Goal: Task Accomplishment & Management: Complete application form

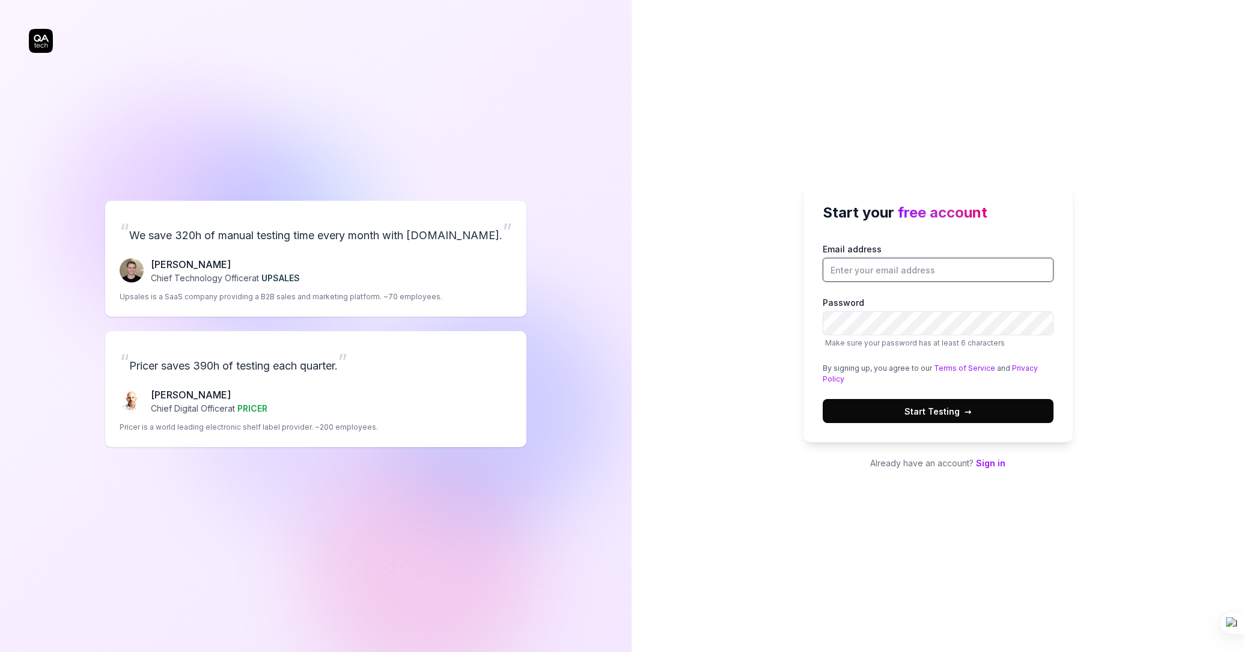
click at [894, 273] on input "Email address" at bounding box center [938, 270] width 231 height 24
click at [899, 272] on input "Email address" at bounding box center [938, 270] width 231 height 24
type input "conanchao.zhao@gmail.com"
click at [1140, 269] on div "Start your free account Email address conanchao.zhao@gmail.com Password Make su…" at bounding box center [938, 326] width 612 height 652
click at [993, 462] on link "Sign in" at bounding box center [990, 463] width 29 height 10
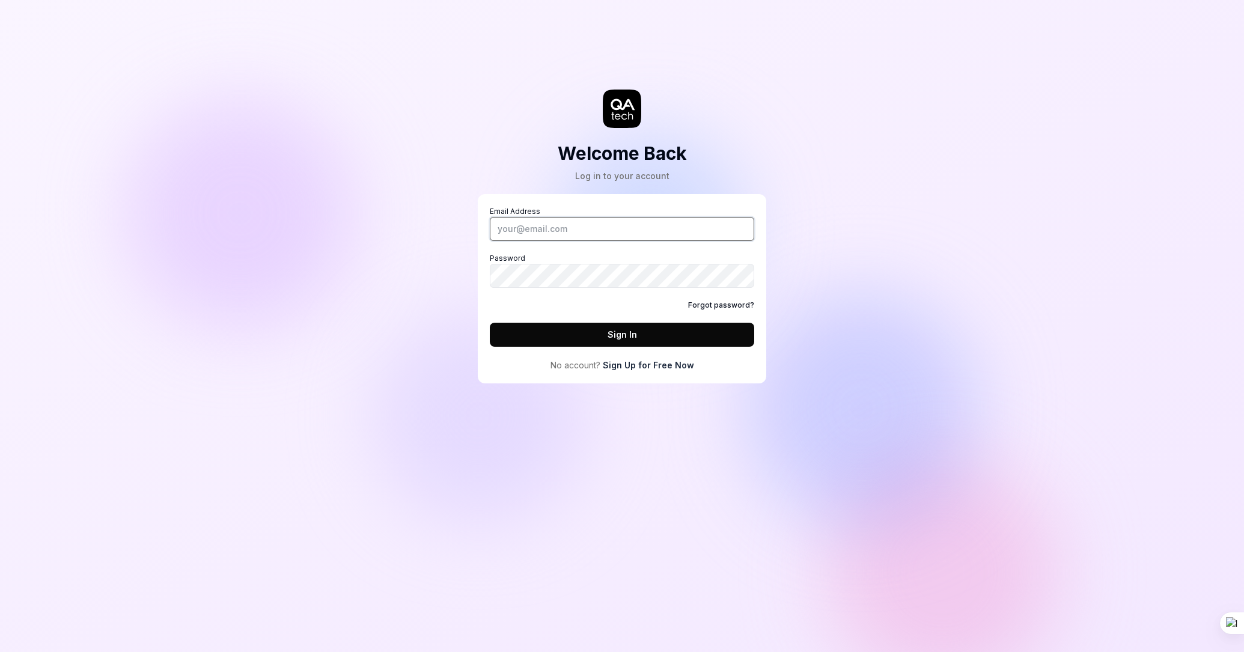
click at [546, 235] on input "Email Address" at bounding box center [622, 229] width 264 height 24
type input "conanchao.zhao@gmail.com"
click at [533, 333] on button "Sign In" at bounding box center [622, 335] width 264 height 24
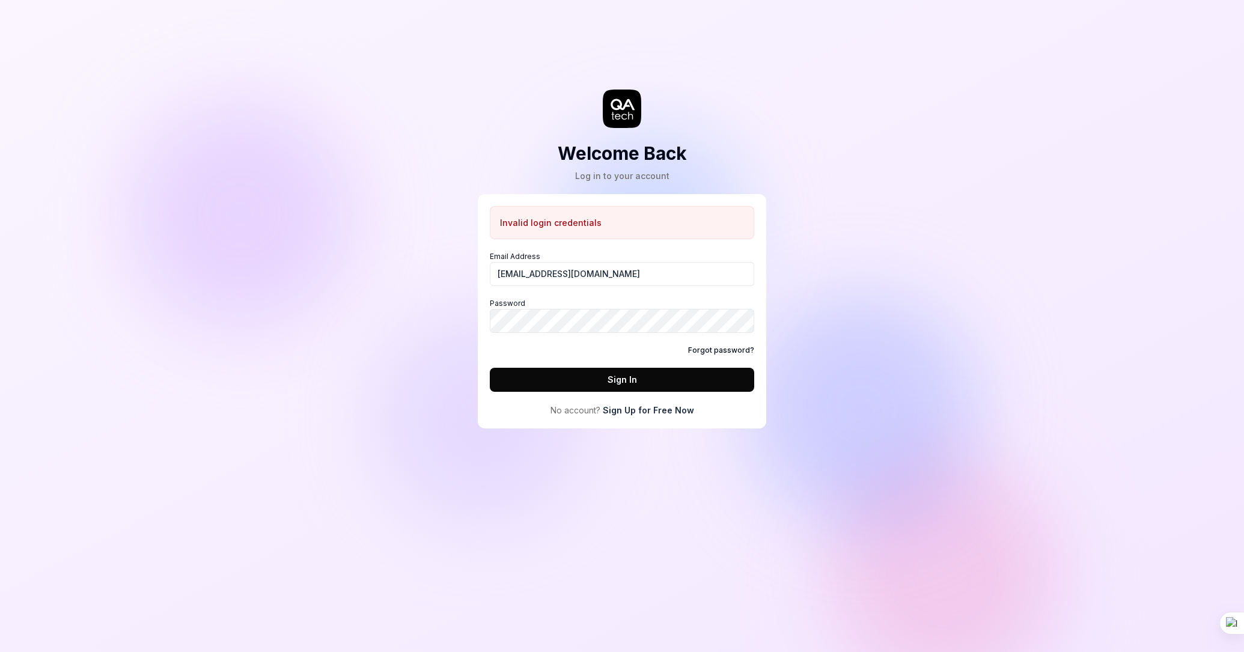
click at [661, 397] on div "Invalid login credentials Email Address conanchao.zhao@gmail.com Password Forgo…" at bounding box center [622, 311] width 264 height 210
click at [663, 407] on link "Sign Up for Free Now" at bounding box center [648, 410] width 91 height 13
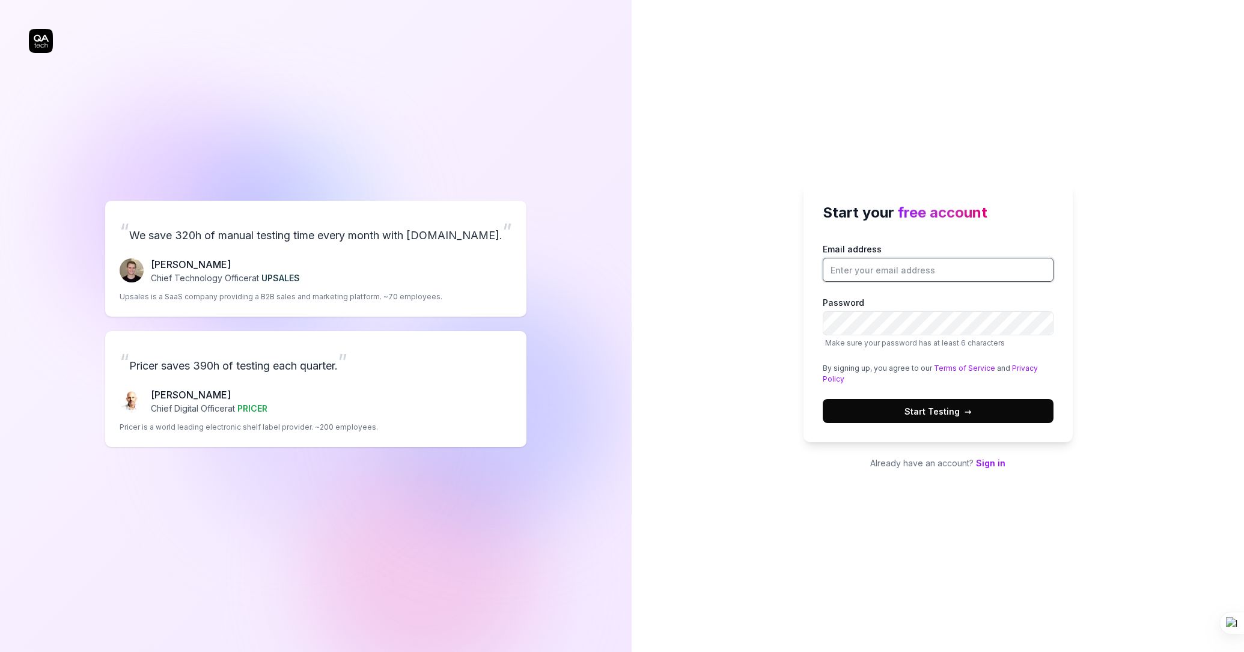
click at [889, 264] on input "Email address" at bounding box center [938, 270] width 231 height 24
type input "conanchao.zhao@gmail.com"
click at [953, 417] on span "Start Testing →" at bounding box center [938, 411] width 67 height 13
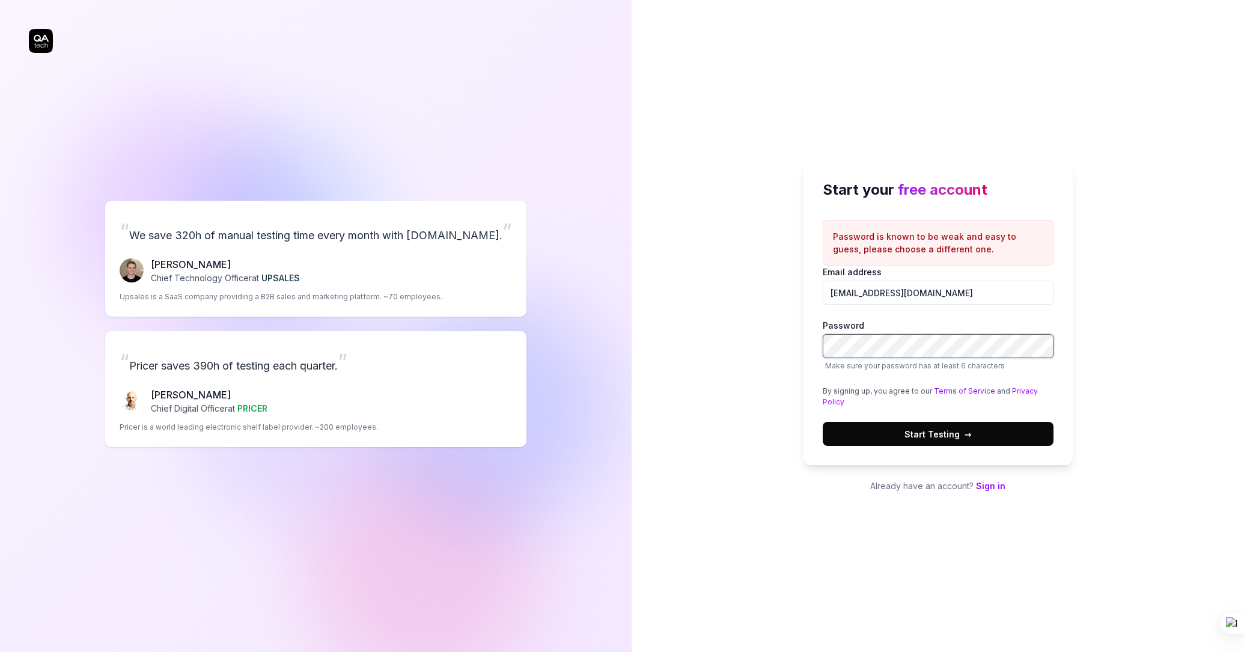
click at [775, 331] on div "Start your free account Password is known to be weak and easy to guess, please …" at bounding box center [938, 326] width 612 height 652
click at [935, 441] on button "Start Testing →" at bounding box center [938, 434] width 231 height 24
click at [766, 349] on div "Start your free account Password is known to be weak and easy to guess, please …" at bounding box center [938, 326] width 612 height 652
click at [1117, 328] on div "Start your free account Password is known to be weak and easy to guess, please …" at bounding box center [938, 326] width 612 height 652
click at [1103, 305] on div "Start your free account Password is known to be weak and easy to guess, please …" at bounding box center [938, 326] width 612 height 652
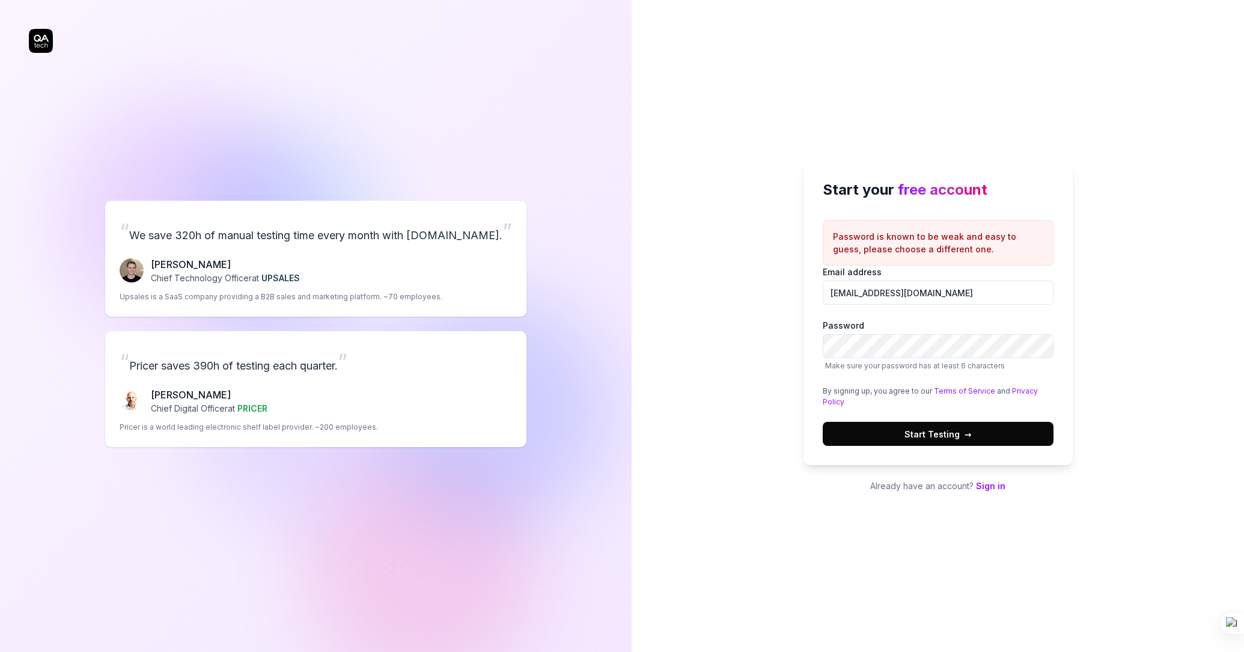
click at [1197, 272] on div "Start your free account Password is known to be weak and easy to guess, please …" at bounding box center [938, 326] width 612 height 652
click at [823, 422] on button "Start Testing →" at bounding box center [938, 434] width 231 height 24
drag, startPoint x: 1149, startPoint y: 337, endPoint x: 1086, endPoint y: 344, distance: 63.5
click at [1149, 337] on div "Start your free account Password is known to be weak and easy to guess, please …" at bounding box center [938, 326] width 612 height 652
click at [909, 325] on label "Password Make sure your password has at least 6 characters" at bounding box center [938, 345] width 231 height 52
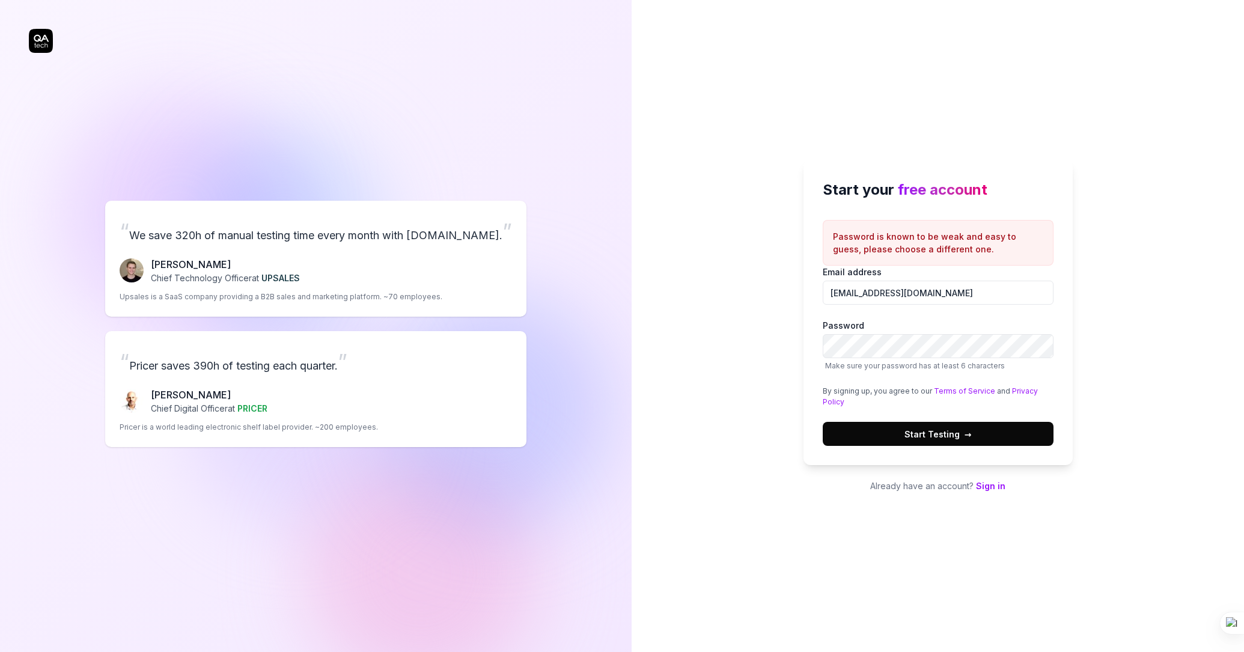
click at [953, 432] on span "Start Testing →" at bounding box center [938, 434] width 67 height 13
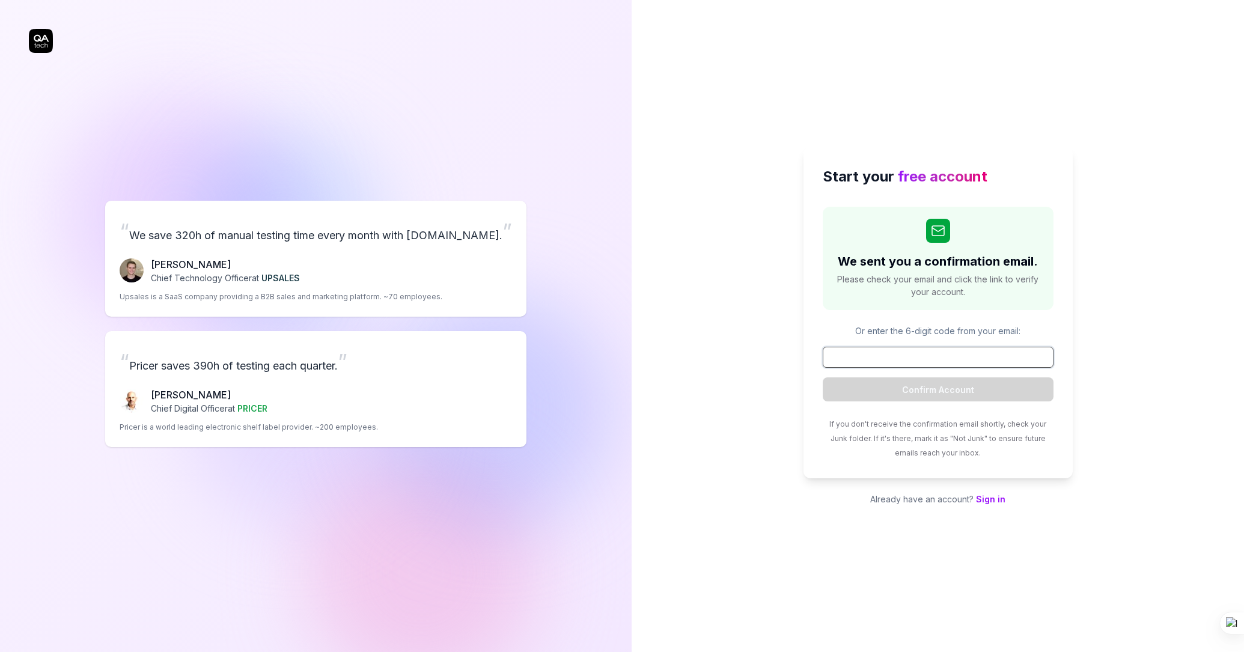
paste input "681065"
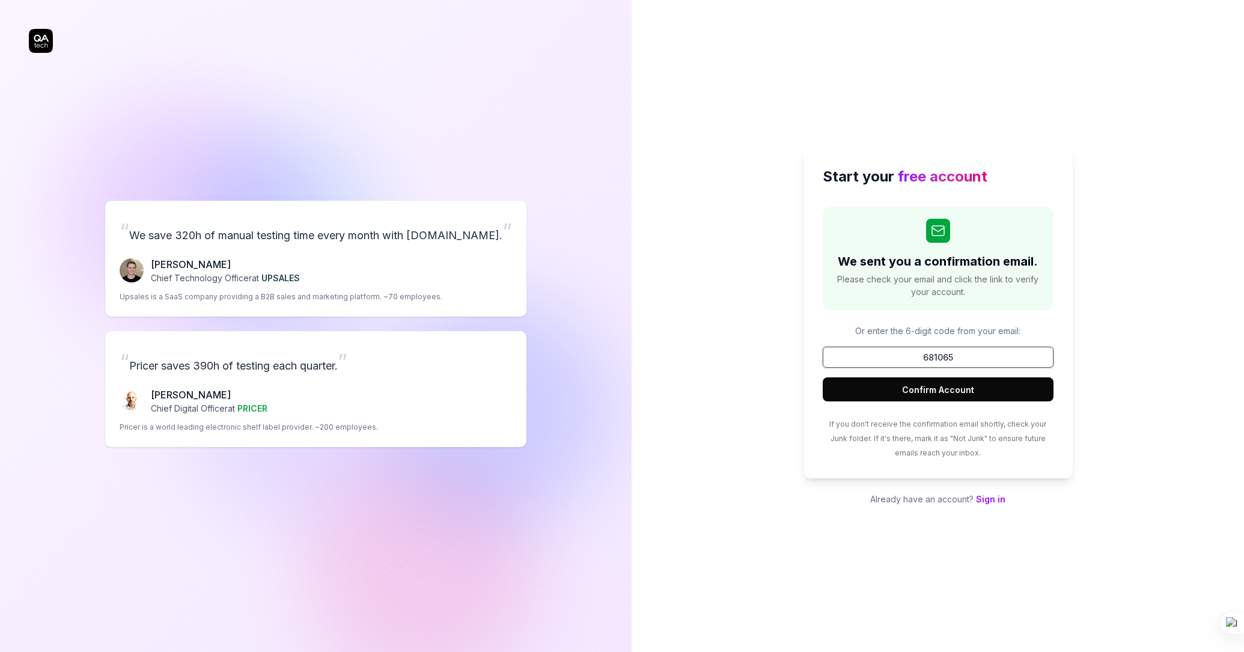
type input "681065"
click at [908, 390] on button "Confirm Account" at bounding box center [938, 389] width 231 height 24
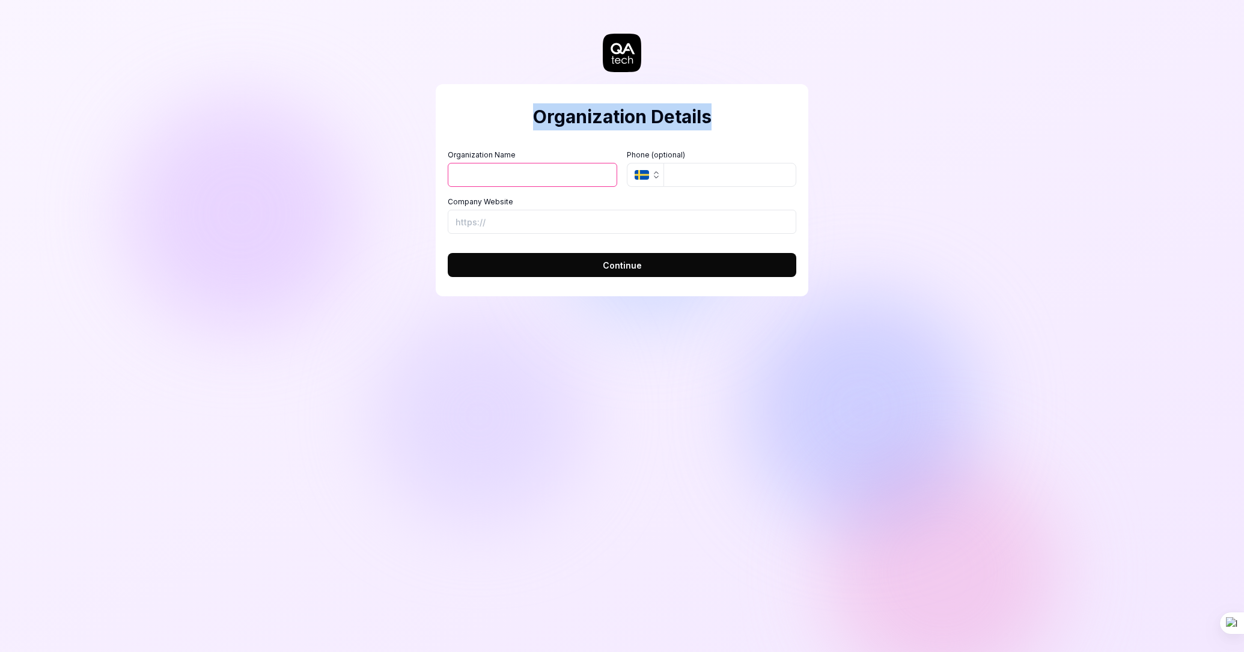
drag, startPoint x: 532, startPoint y: 117, endPoint x: 736, endPoint y: 120, distance: 203.8
click at [736, 120] on h2 "Organization Details" at bounding box center [622, 116] width 349 height 27
click at [654, 273] on button "Continue" at bounding box center [622, 265] width 349 height 24
click at [480, 86] on div "Organization Details Organization Name Organization Logo (Square minimum 256x25…" at bounding box center [622, 190] width 373 height 212
click at [527, 174] on input "Organization Name" at bounding box center [532, 175] width 169 height 24
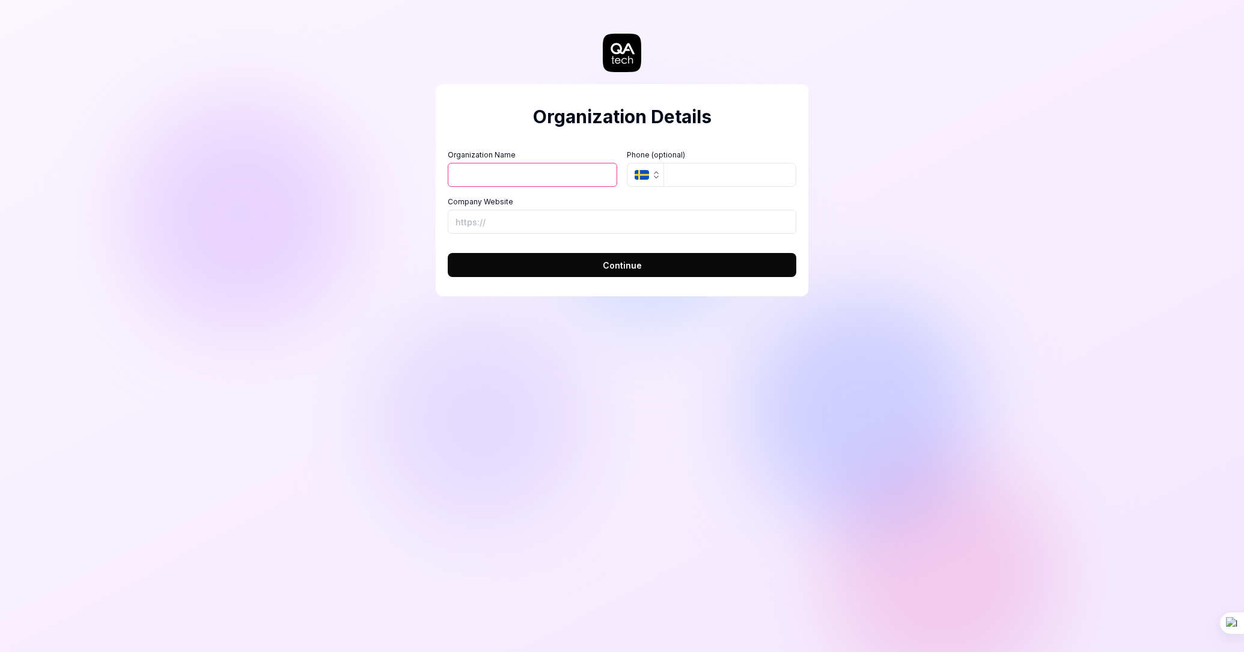
click at [495, 179] on input "Organization Name" at bounding box center [532, 175] width 169 height 24
type input "C"
type input "HSF"
click at [549, 229] on input "Company Website" at bounding box center [622, 222] width 349 height 24
click at [616, 264] on span "Continue" at bounding box center [622, 265] width 39 height 13
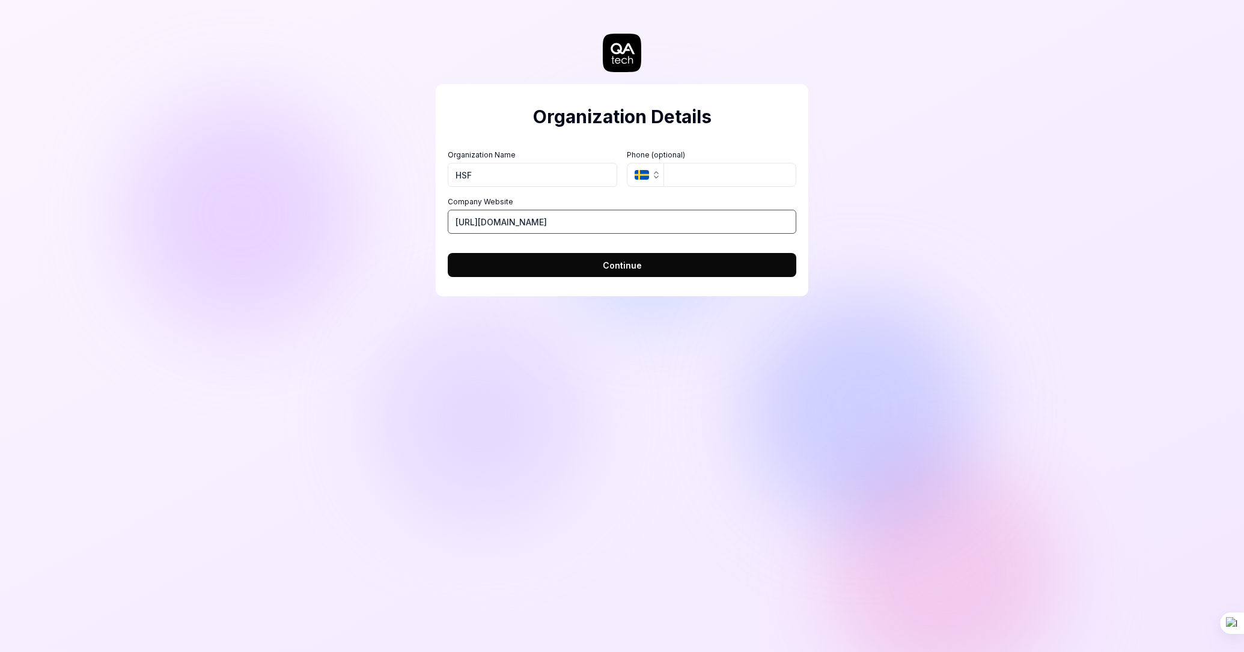
click at [487, 222] on input "https://example.com" at bounding box center [622, 222] width 349 height 24
click at [527, 269] on button "Continue" at bounding box center [622, 265] width 349 height 24
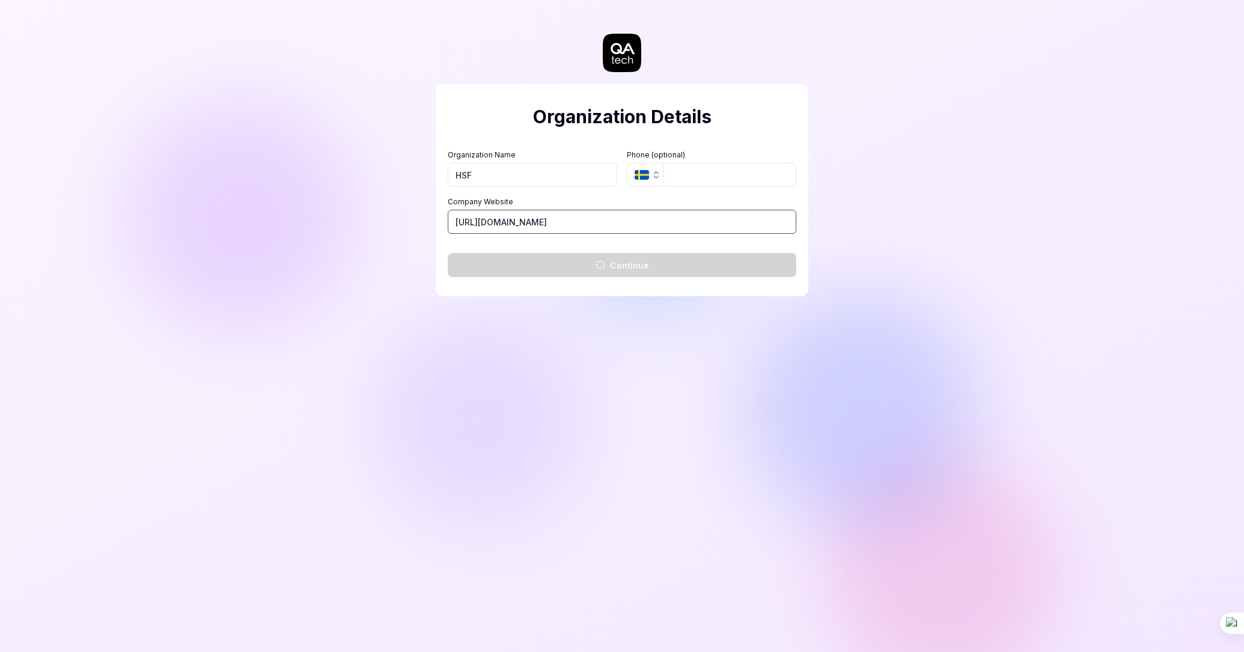
click at [528, 222] on input "https://www.example.com" at bounding box center [622, 222] width 349 height 24
type input "https://www.hsf.com"
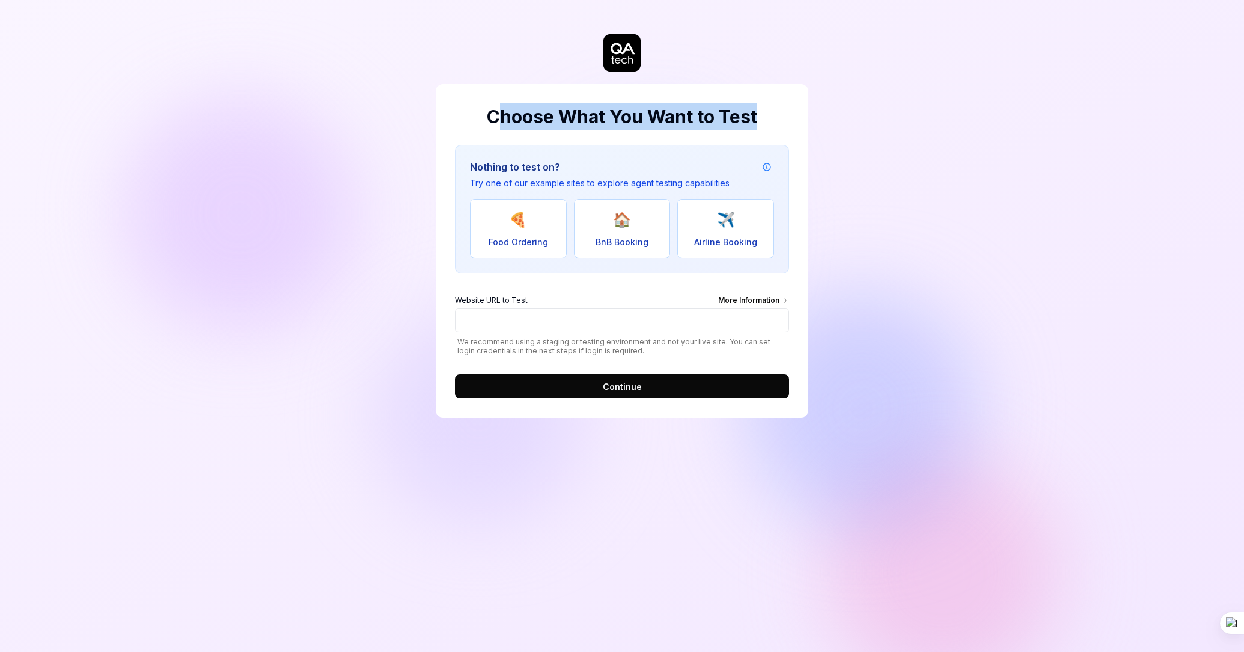
drag, startPoint x: 494, startPoint y: 119, endPoint x: 776, endPoint y: 114, distance: 281.9
click at [776, 114] on h2 "Choose What You Want to Test" at bounding box center [622, 116] width 334 height 27
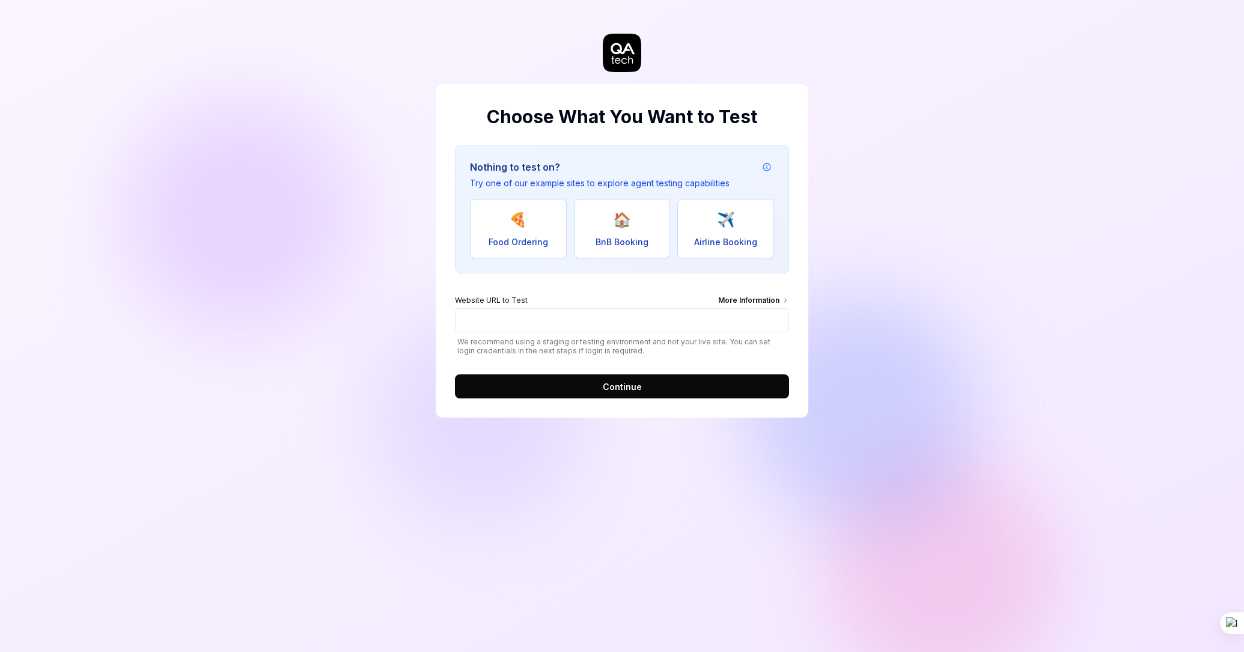
click at [905, 153] on div "Choose What You Want to Test Nothing to test on? Try one of our example sites t…" at bounding box center [622, 326] width 1244 height 652
click at [513, 329] on input "Website URL to Test More Information" at bounding box center [622, 320] width 334 height 24
click at [514, 325] on input "Website URL to Test More Information" at bounding box center [622, 320] width 334 height 24
paste input "[URL][DOMAIN_NAME]"
type input "[URL][DOMAIN_NAME]"
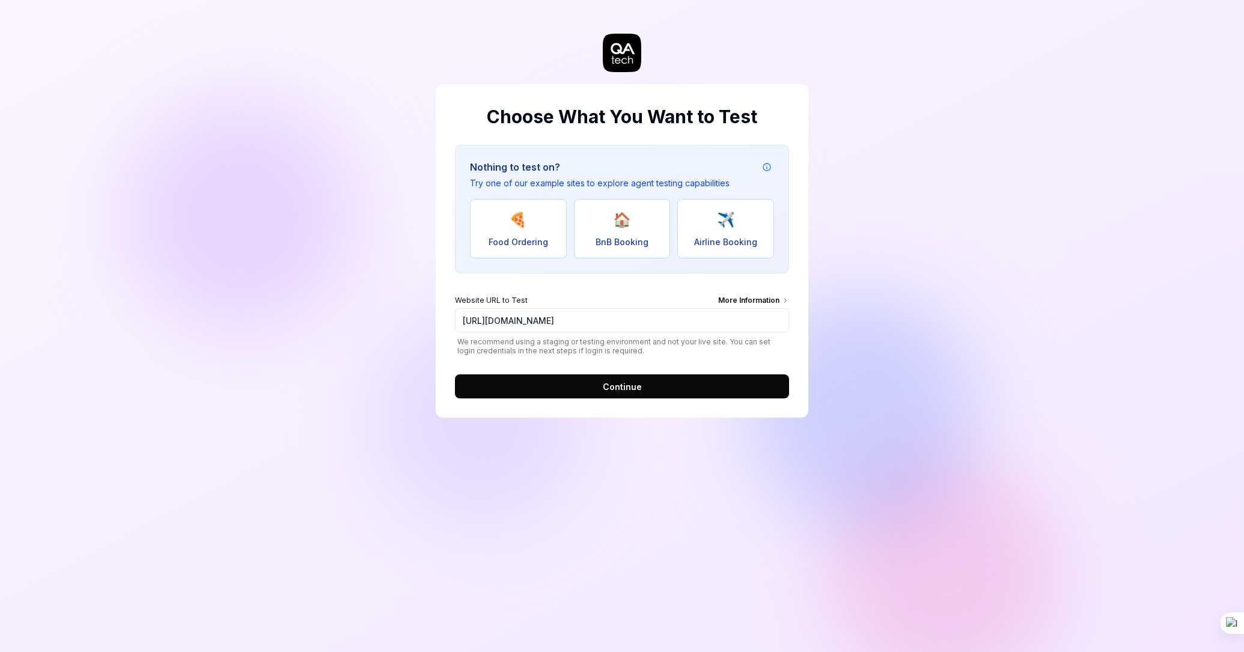
click at [536, 381] on button "Continue" at bounding box center [622, 386] width 334 height 24
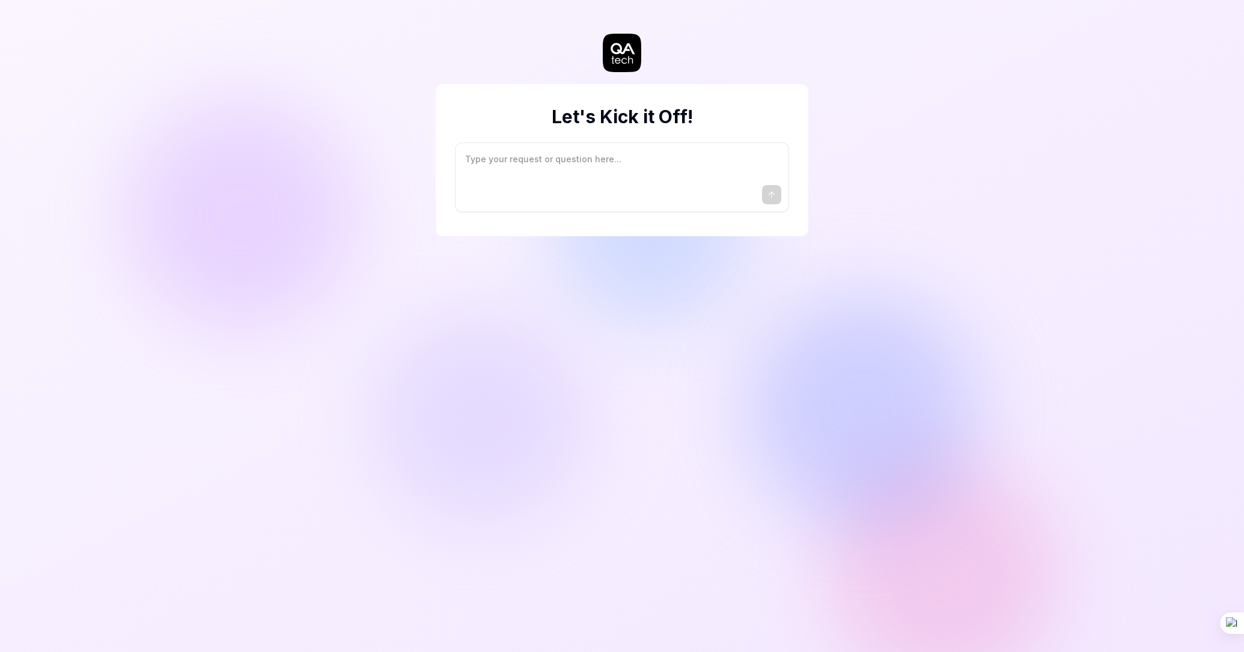
type textarea "*"
type textarea "I"
type textarea "*"
type textarea "I"
type textarea "*"
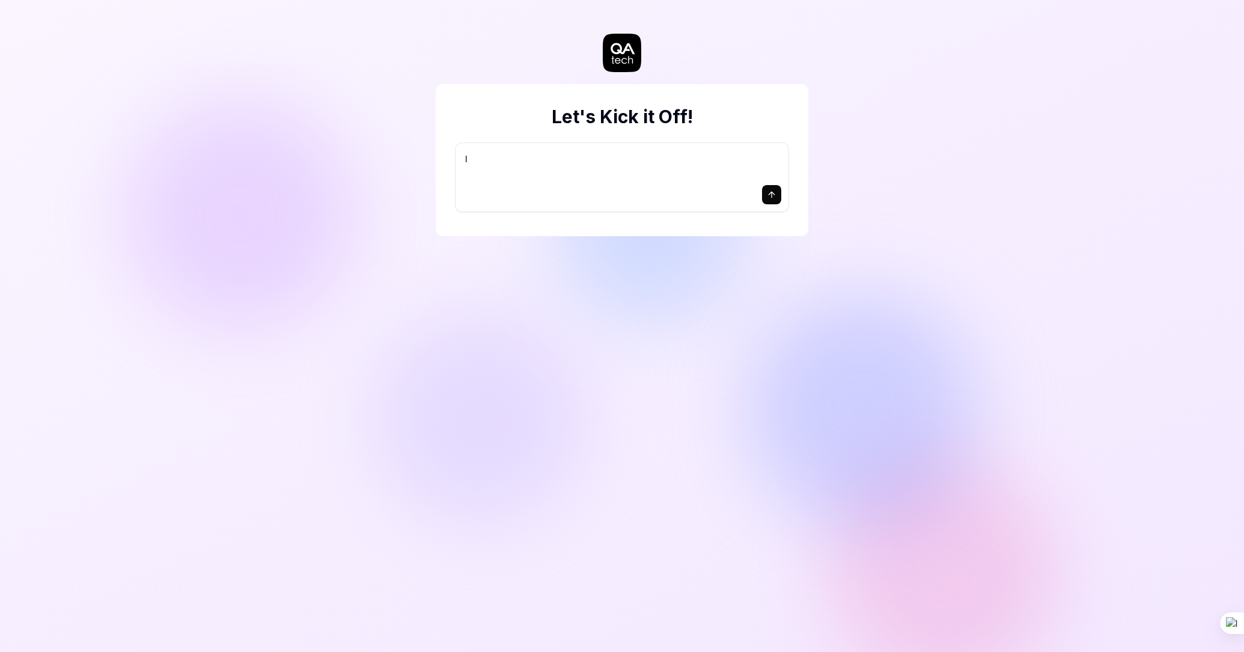
type textarea "I w"
type textarea "*"
type textarea "I wa"
type textarea "*"
type textarea "I wan"
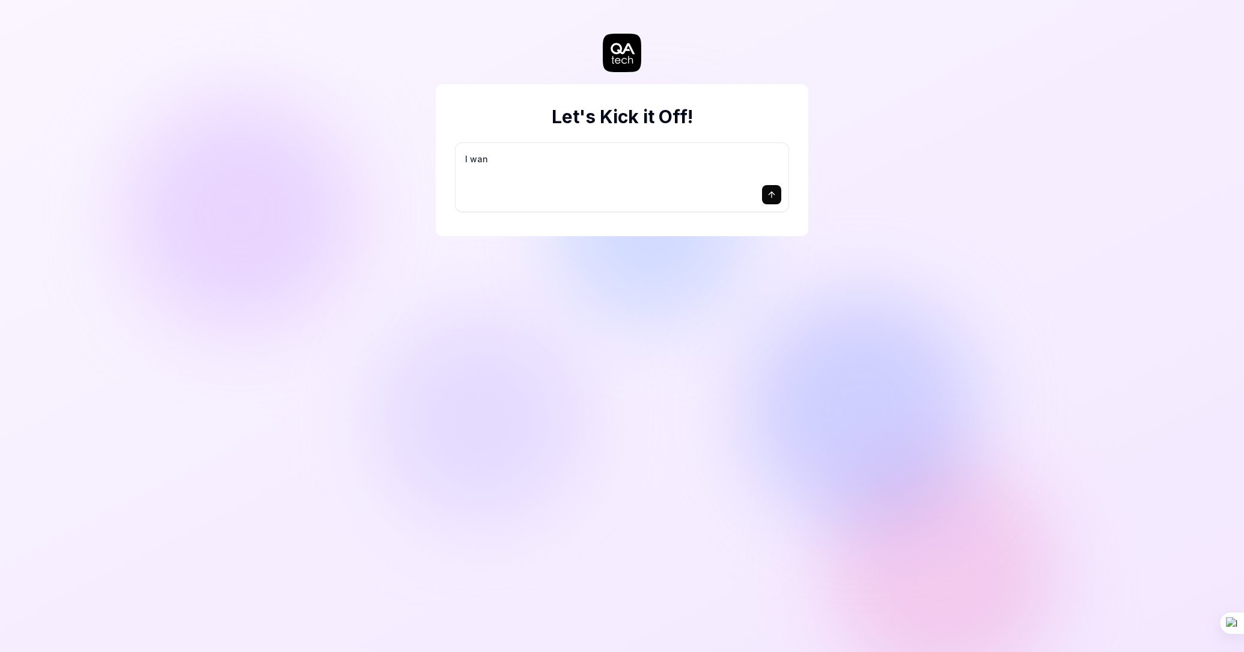
type textarea "*"
type textarea "I want"
type textarea "*"
type textarea "I want"
type textarea "*"
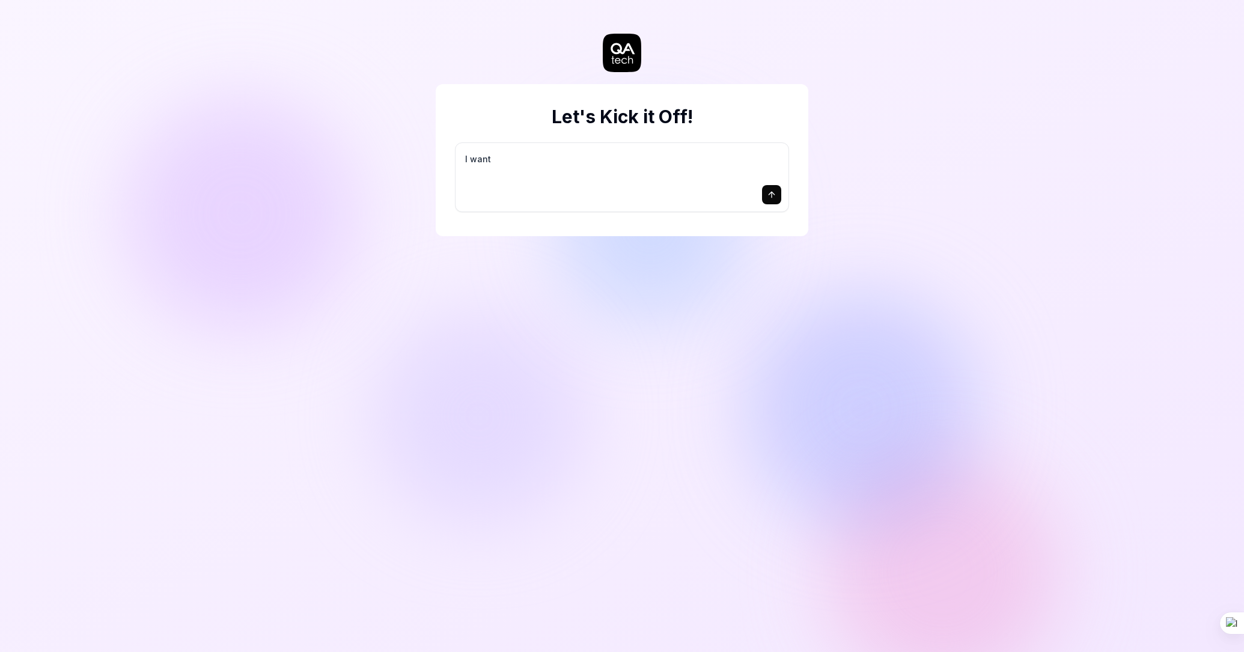
type textarea "I want a"
type textarea "*"
type textarea "I want a"
type textarea "*"
type textarea "I want a g"
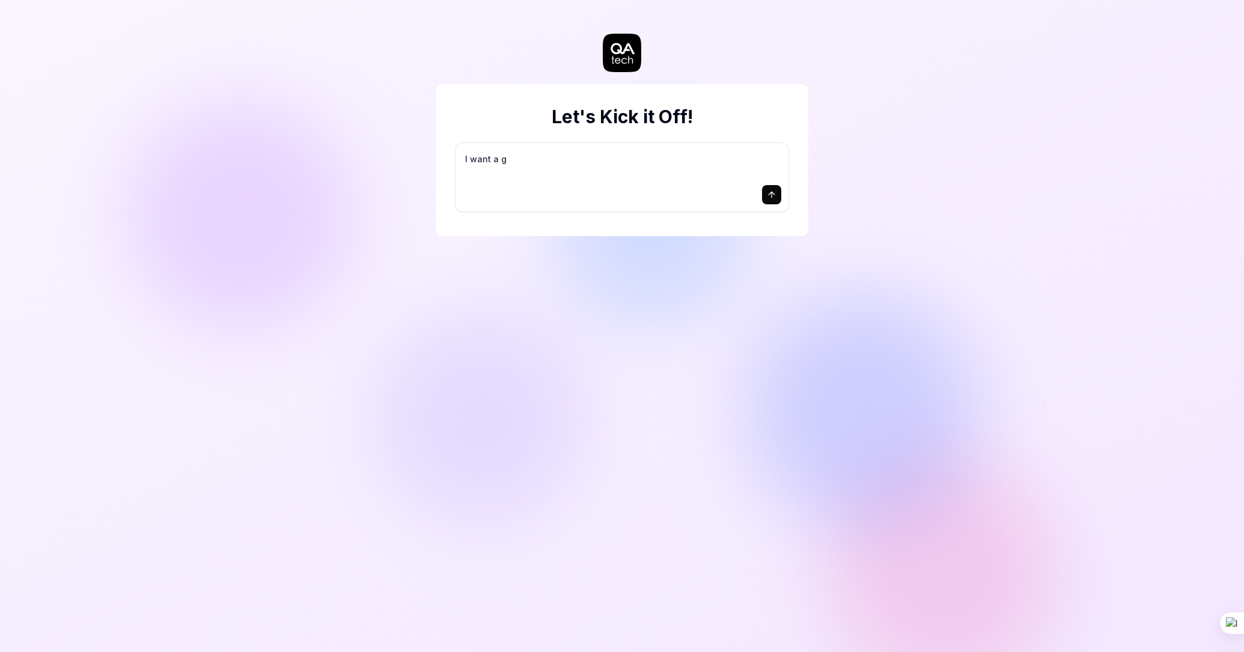
type textarea "*"
type textarea "I want a go"
type textarea "*"
type textarea "I want a goo"
type textarea "*"
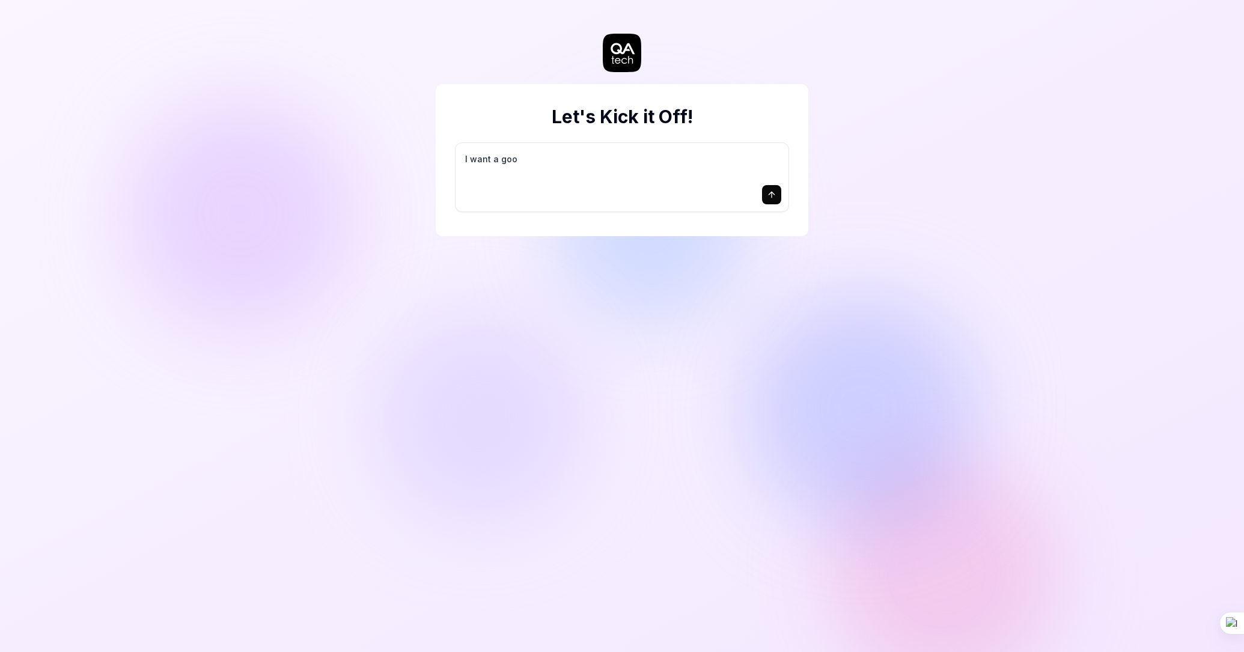
type textarea "I want a good"
type textarea "*"
type textarea "I want a good"
type textarea "*"
type textarea "I want a good t"
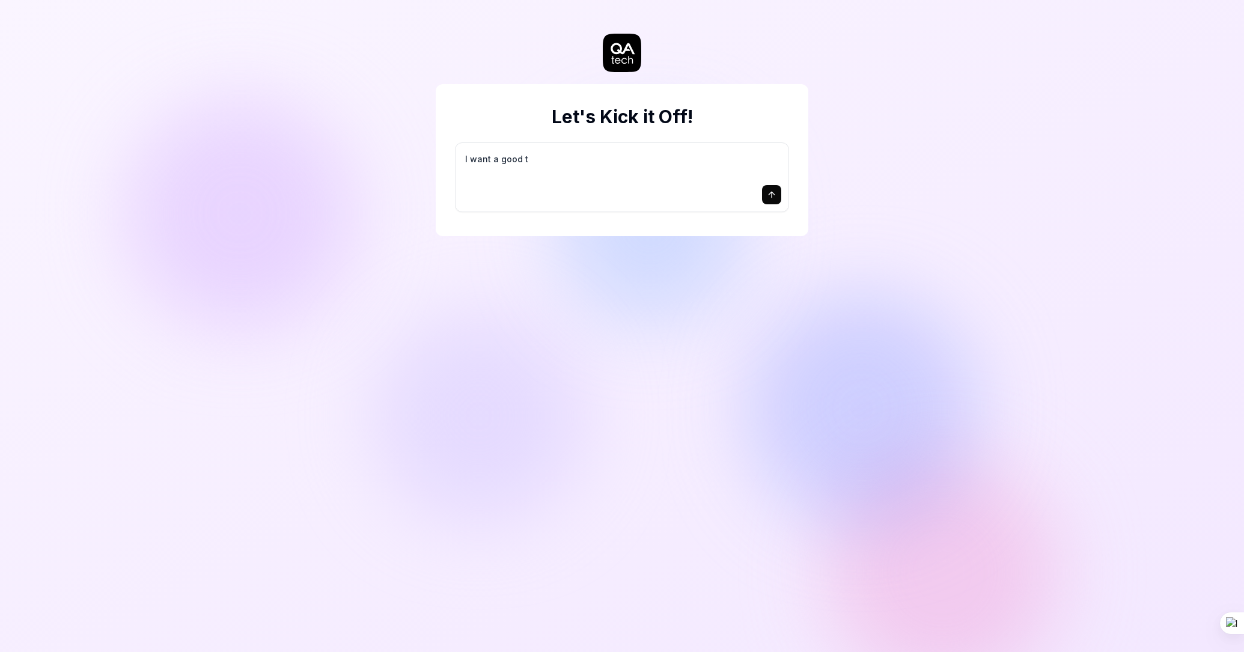
type textarea "*"
type textarea "I want a good te"
type textarea "*"
type textarea "I want a good tes"
type textarea "*"
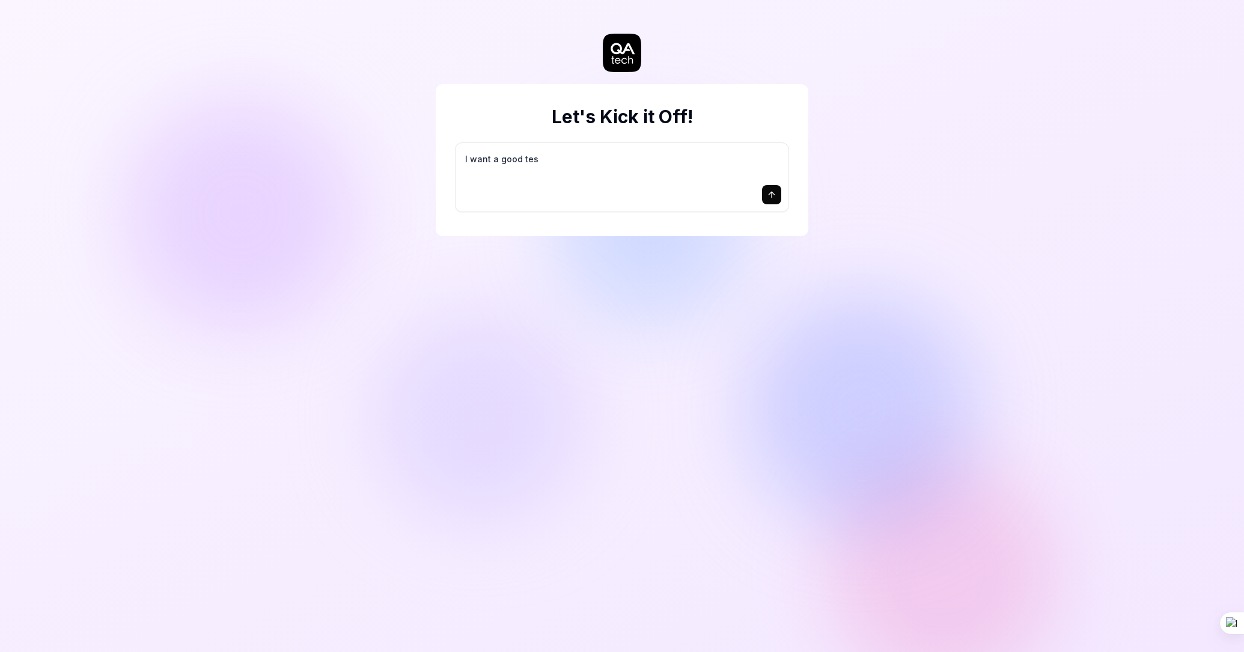
type textarea "I want a good test"
type textarea "*"
type textarea "I want a good test"
type textarea "*"
type textarea "I want a good test s"
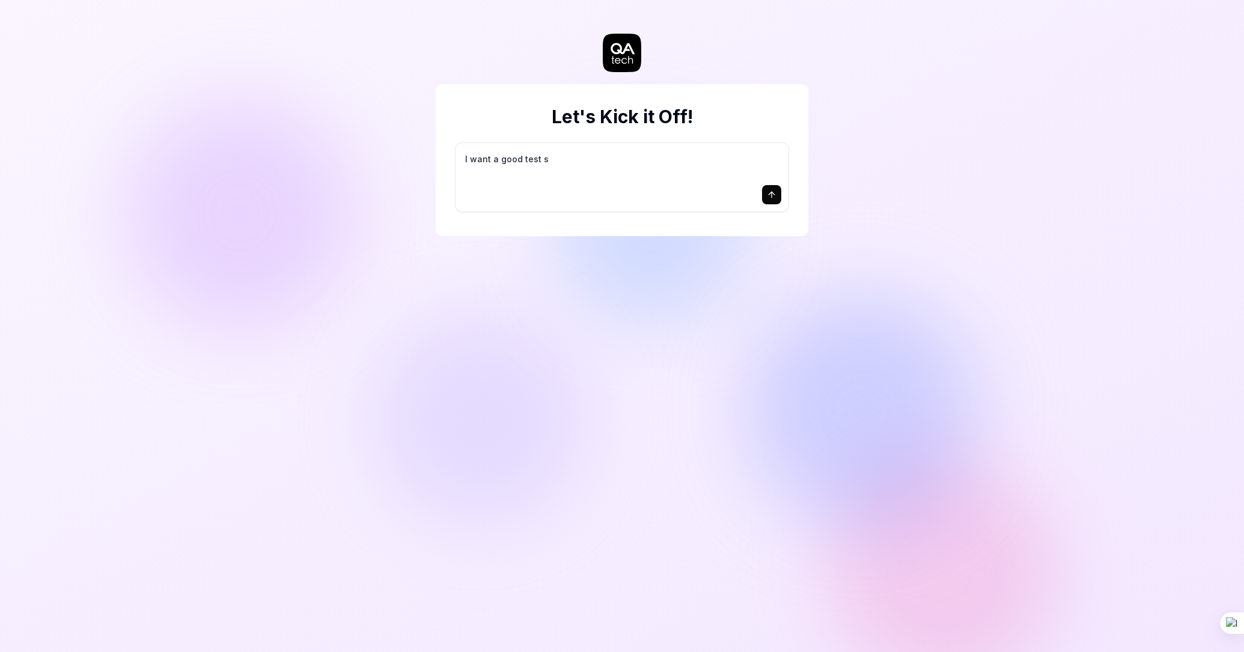
type textarea "*"
type textarea "I want a good test se"
type textarea "*"
type textarea "I want a good test set"
type textarea "*"
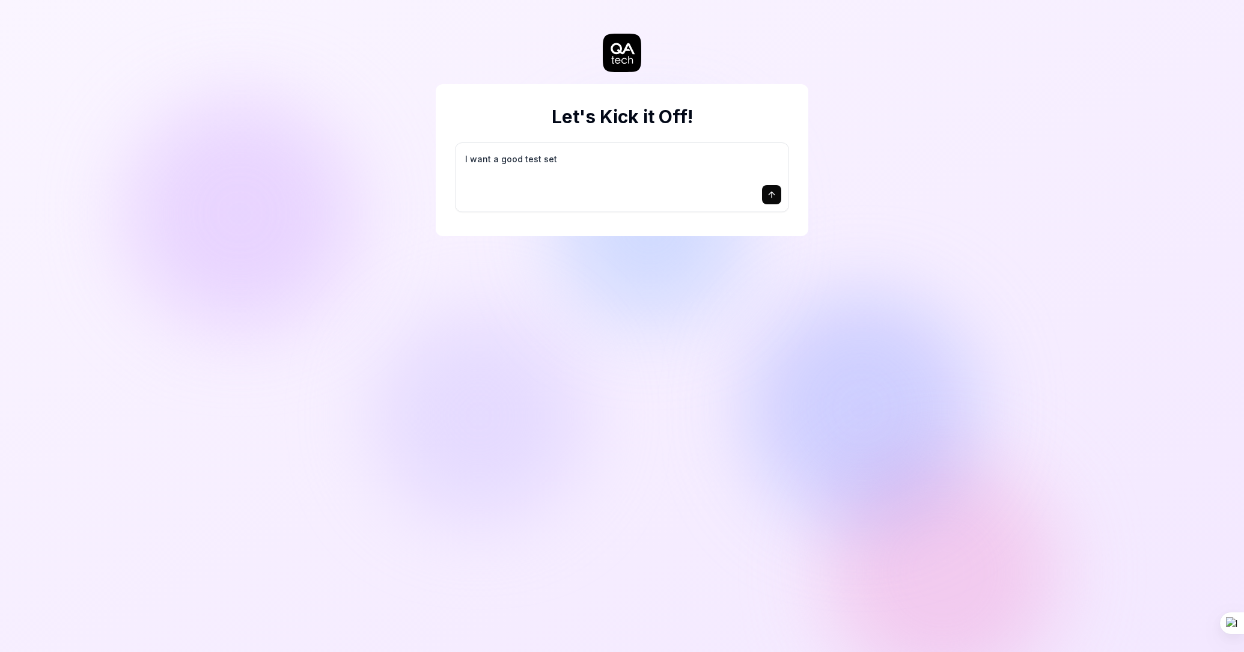
type textarea "I want a good test setu"
type textarea "*"
type textarea "I want a good test setup"
type textarea "*"
type textarea "I want a good test setup"
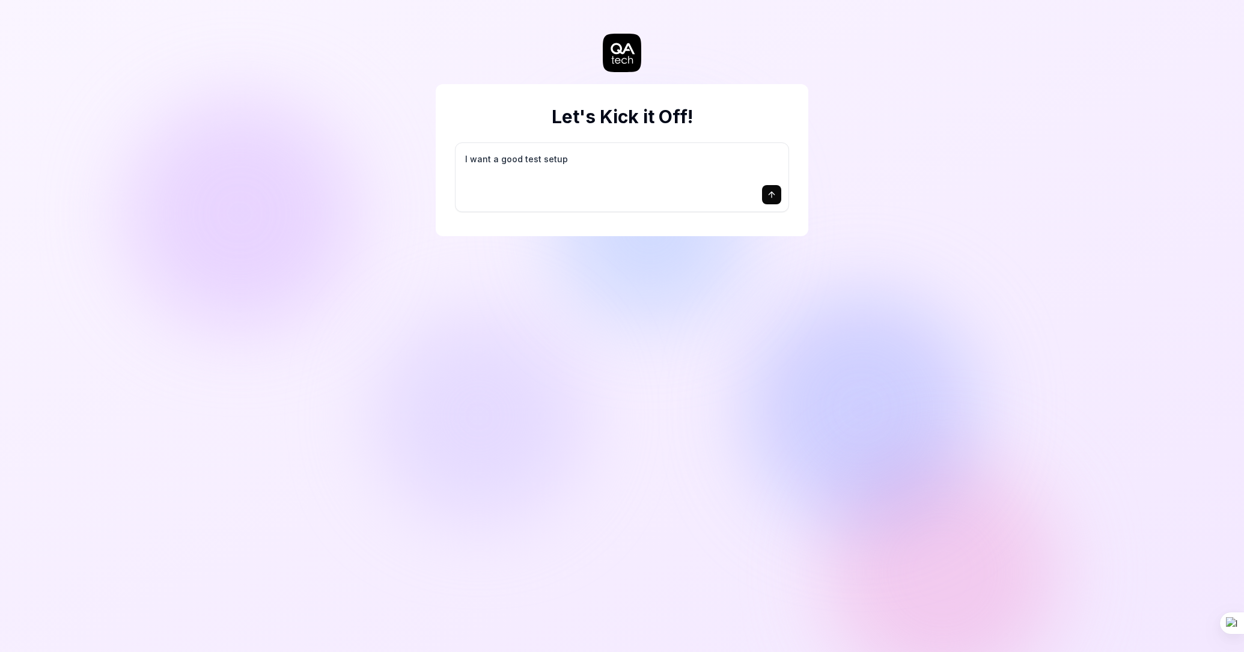
type textarea "*"
type textarea "I want a good test setup f"
type textarea "*"
type textarea "I want a good test setup fo"
type textarea "*"
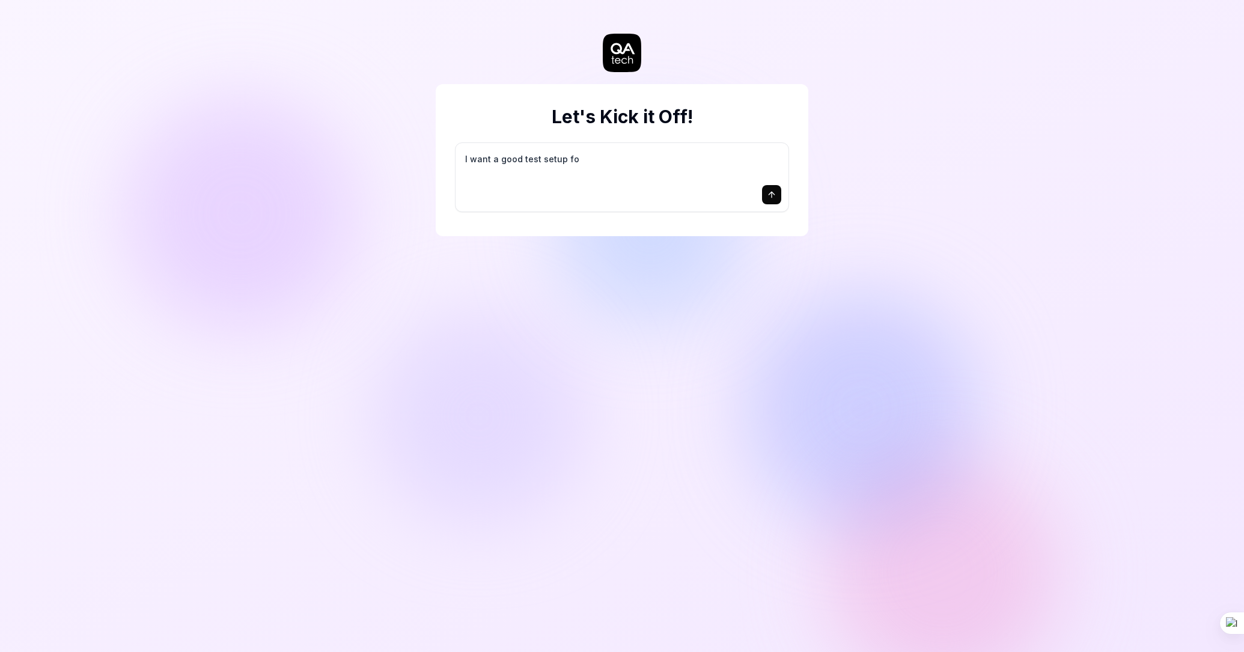
type textarea "I want a good test setup for"
type textarea "*"
type textarea "I want a good test setup for"
type textarea "*"
type textarea "I want a good test setup for m"
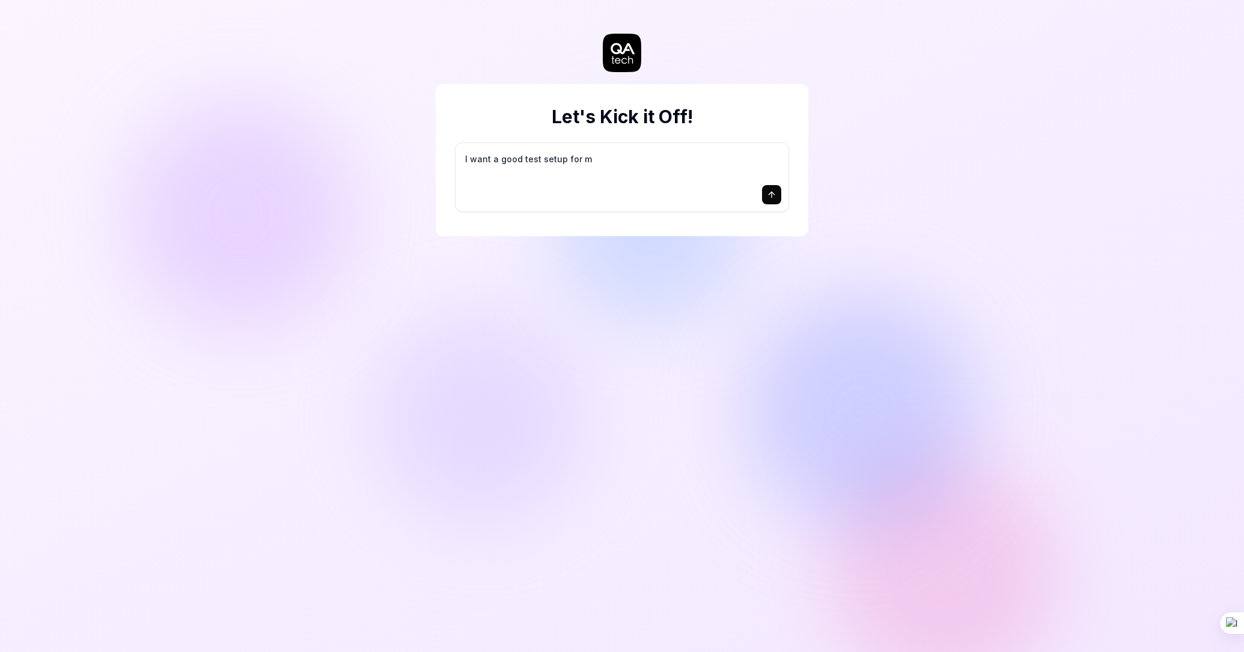
type textarea "*"
type textarea "I want a good test setup for my"
type textarea "*"
type textarea "I want a good test setup for my"
type textarea "*"
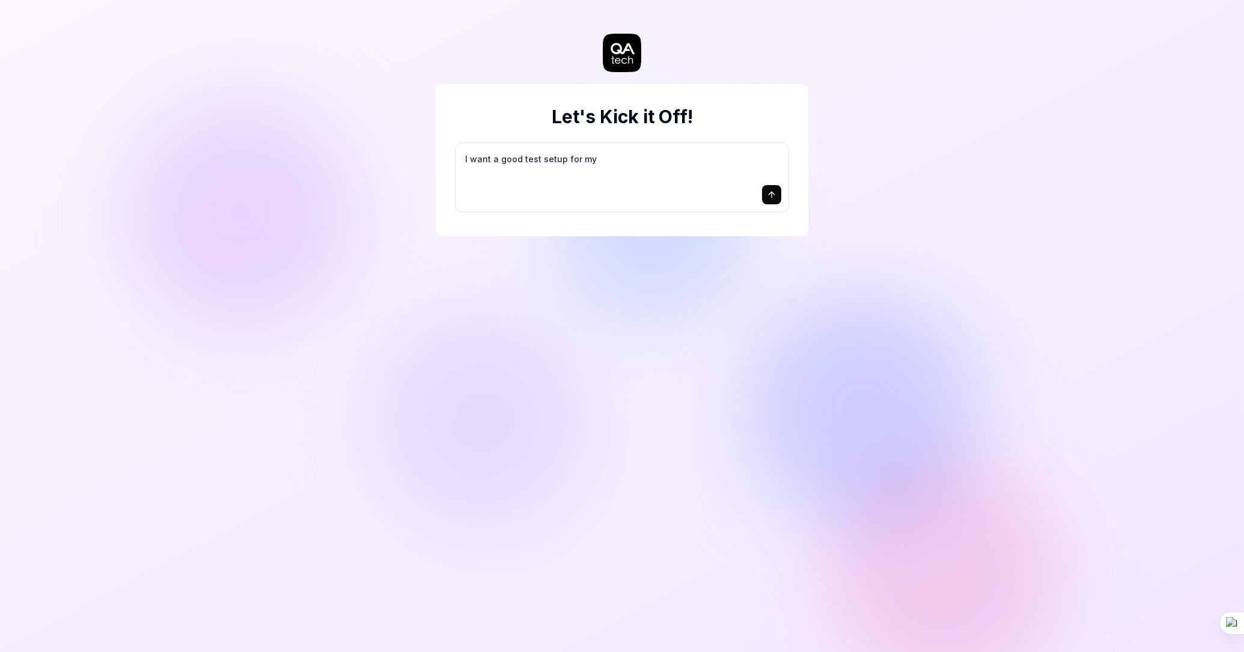
type textarea "I want a good test setup for my s"
type textarea "*"
type textarea "I want a good test setup for my si"
type textarea "*"
type textarea "I want a good test setup for my sit"
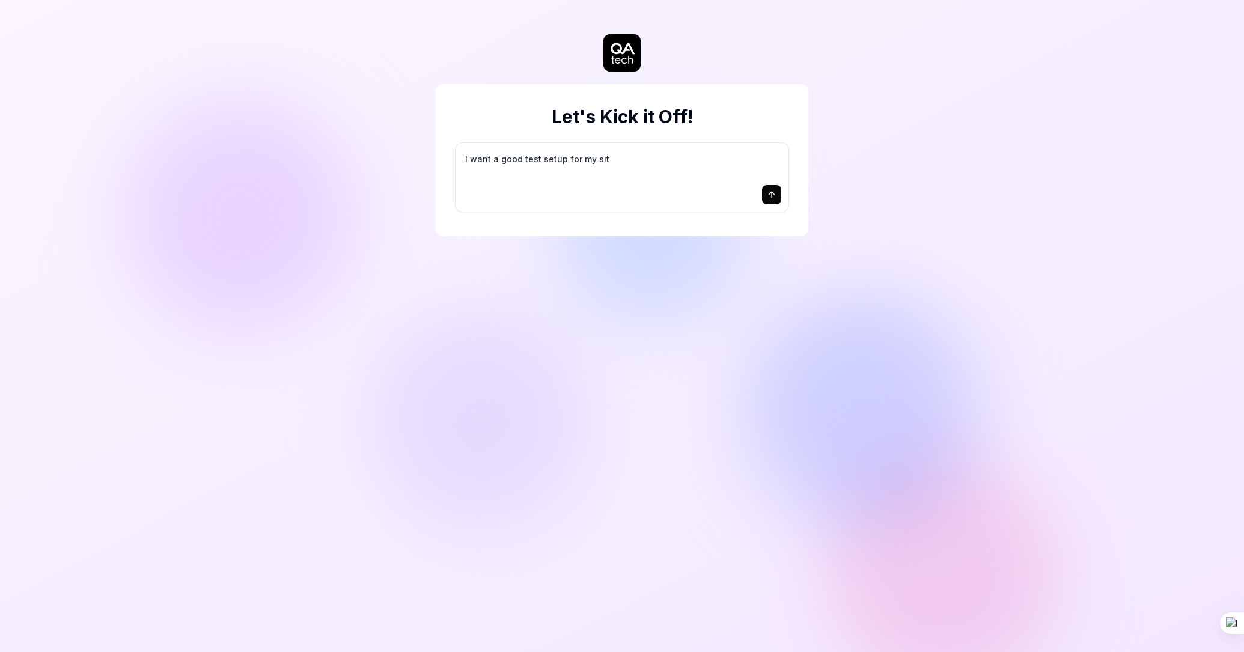
type textarea "*"
type textarea "I want a good test setup for my site"
type textarea "*"
type textarea "I want a good test setup for my site"
type textarea "*"
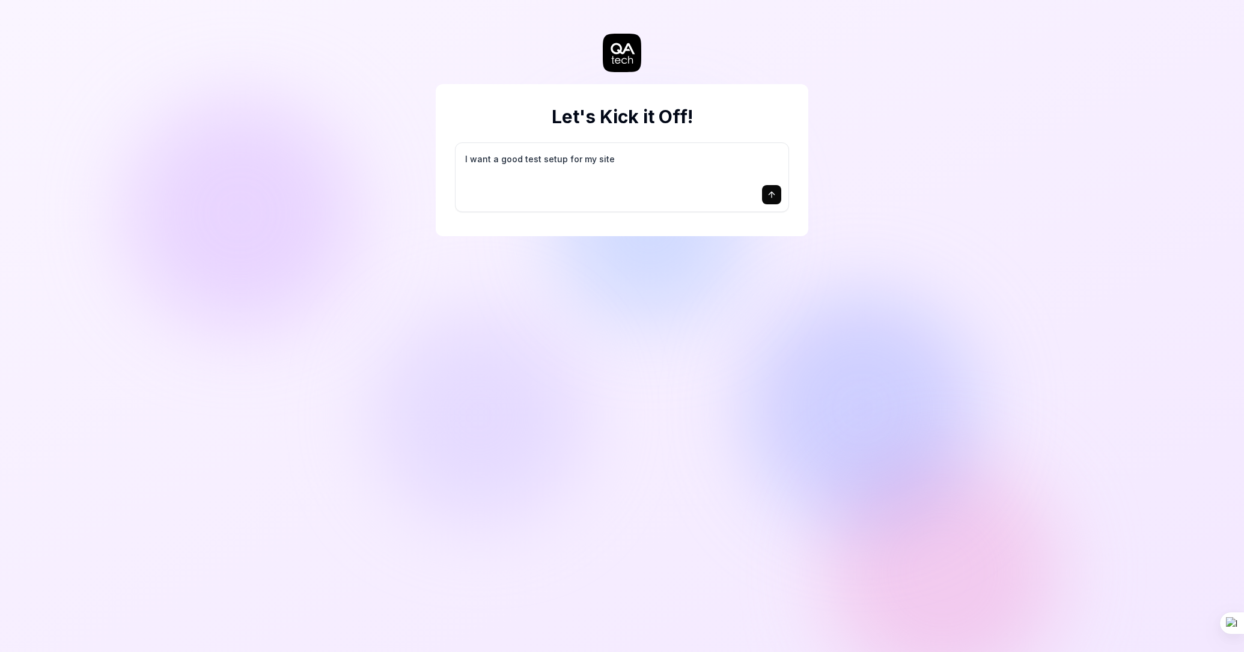
type textarea "I want a good test setup for my site -"
type textarea "*"
type textarea "I want a good test setup for my site -"
type textarea "*"
type textarea "I want a good test setup for my site - h"
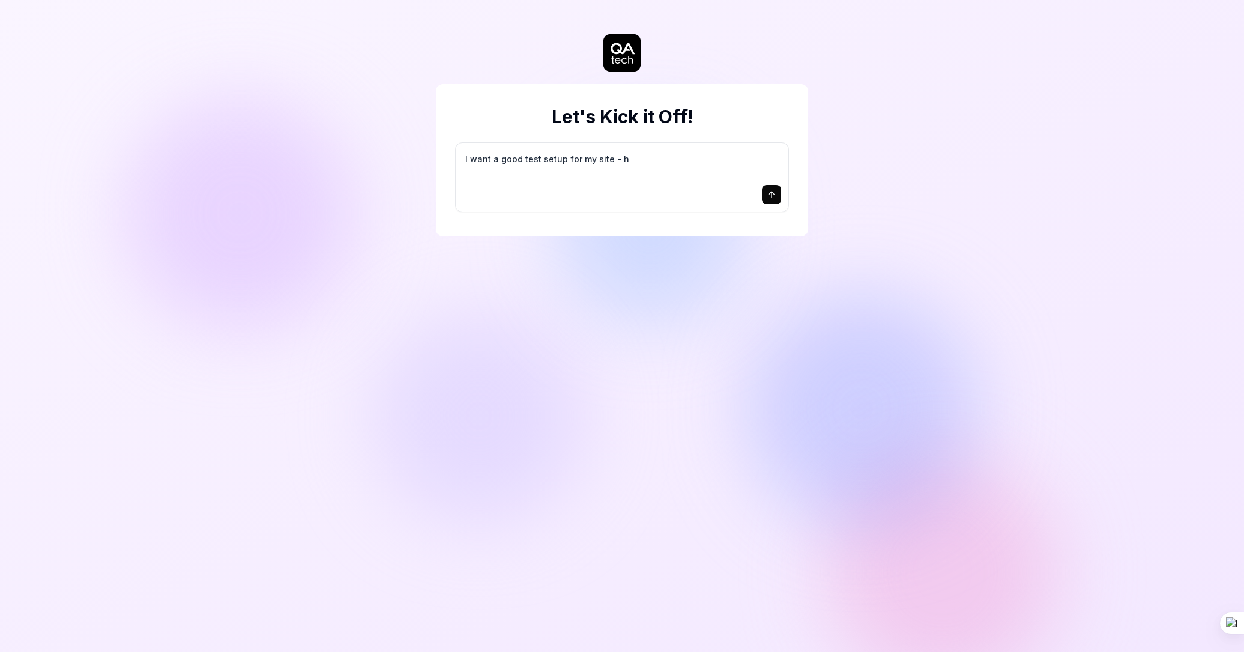
type textarea "*"
type textarea "I want a good test setup for my site - he"
type textarea "*"
type textarea "I want a good test setup for my site - hel"
type textarea "*"
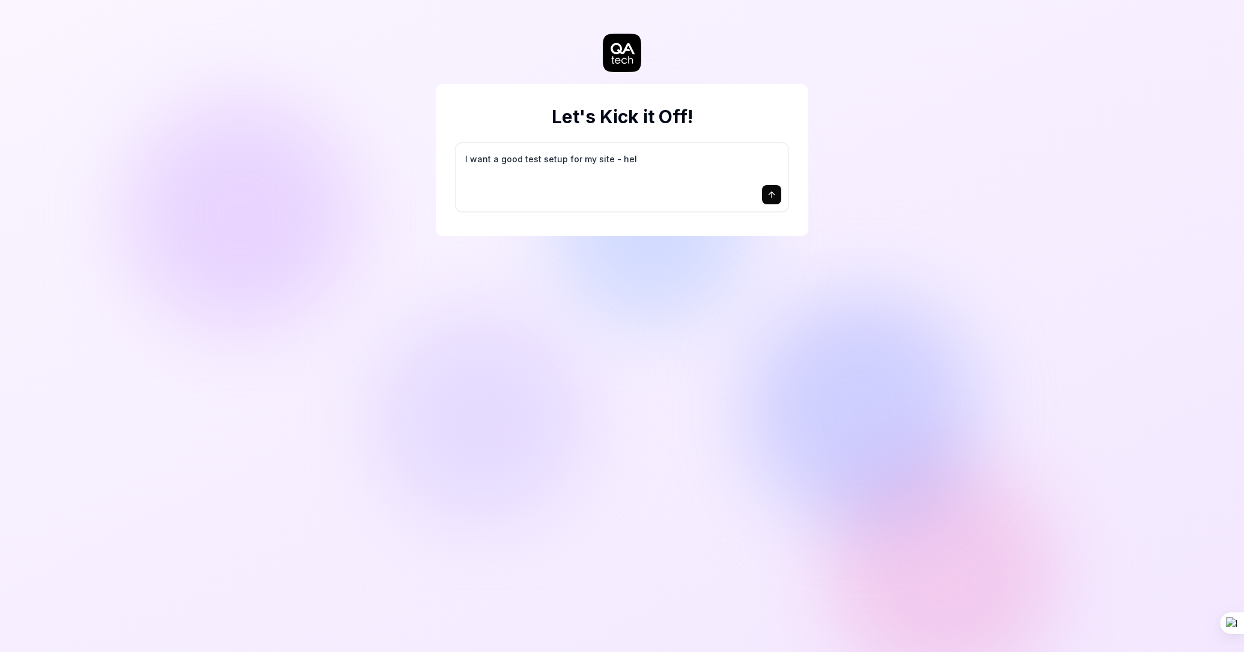
type textarea "I want a good test setup for my site - help"
type textarea "*"
type textarea "I want a good test setup for my site - help"
type textarea "*"
type textarea "I want a good test setup for my site - help m"
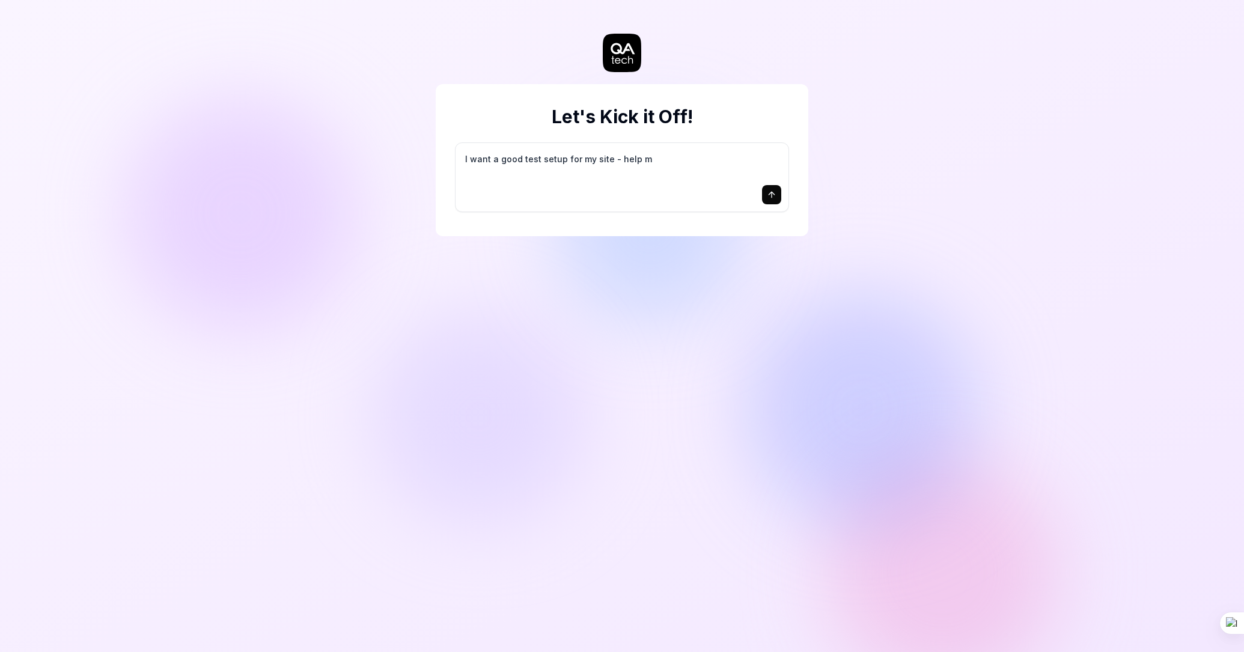
type textarea "*"
type textarea "I want a good test setup for my site - help me"
type textarea "*"
type textarea "I want a good test setup for my site - help me"
type textarea "*"
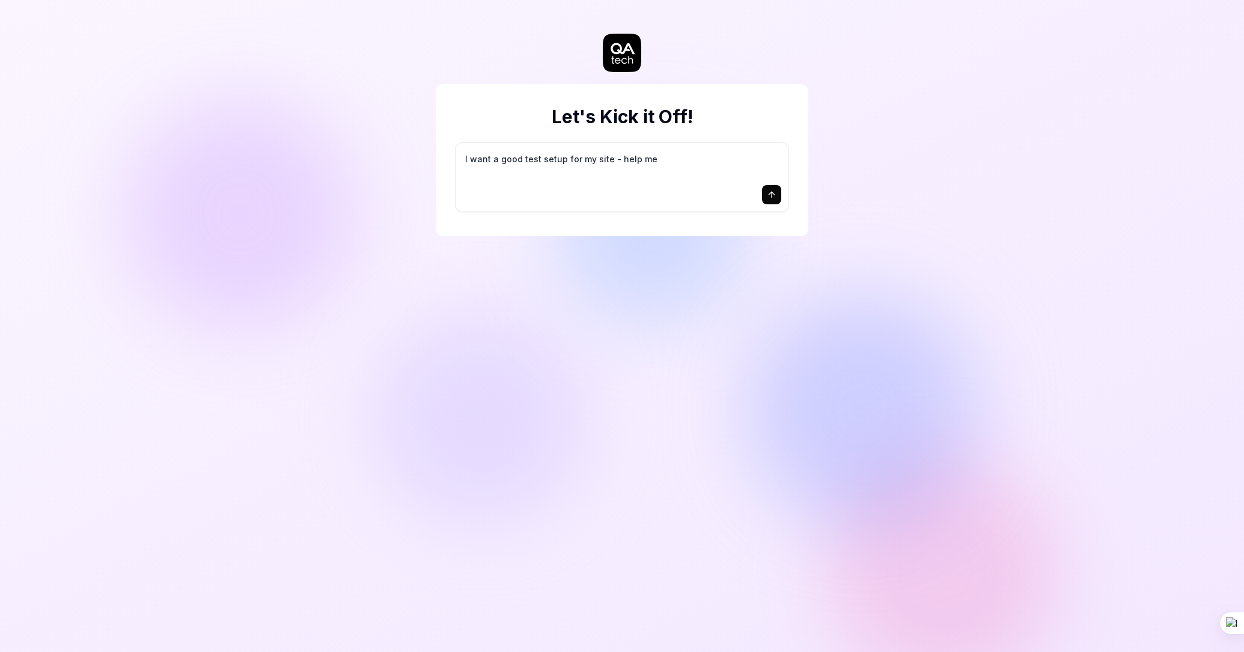
type textarea "I want a good test setup for my site - help me c"
type textarea "*"
type textarea "I want a good test setup for my site - help me cr"
type textarea "*"
type textarea "I want a good test setup for my site - help me cre"
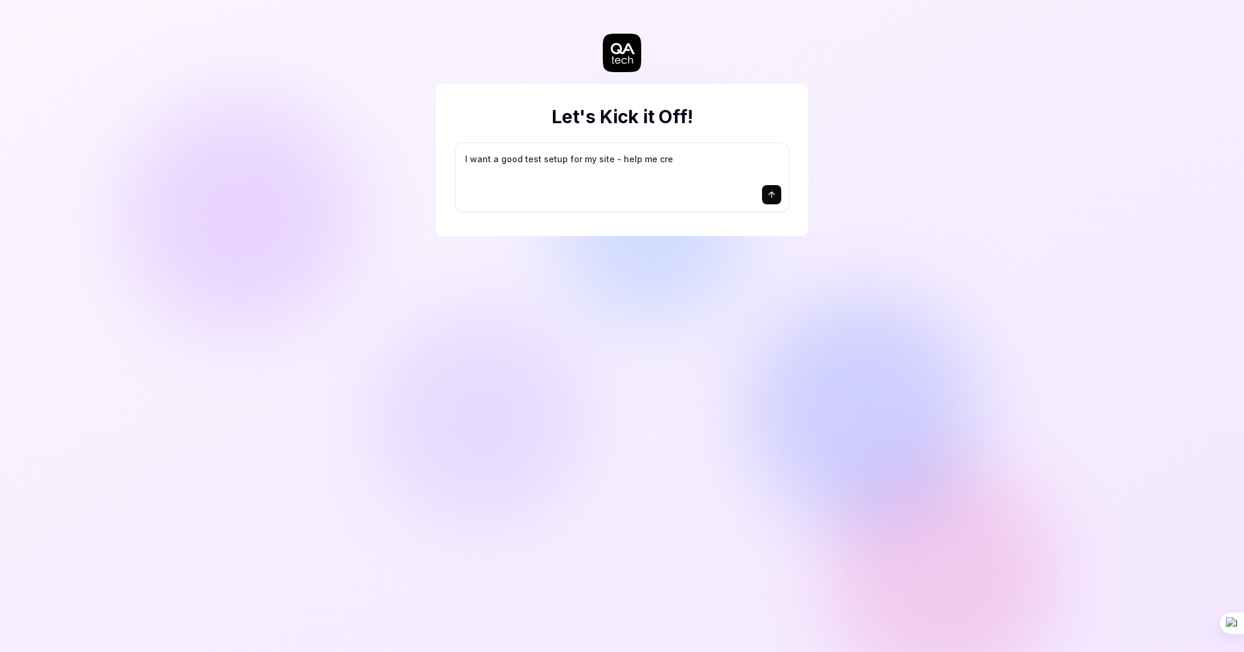
type textarea "*"
type textarea "I want a good test setup for my site - help me crea"
type textarea "*"
type textarea "I want a good test setup for my site - help me creat"
type textarea "*"
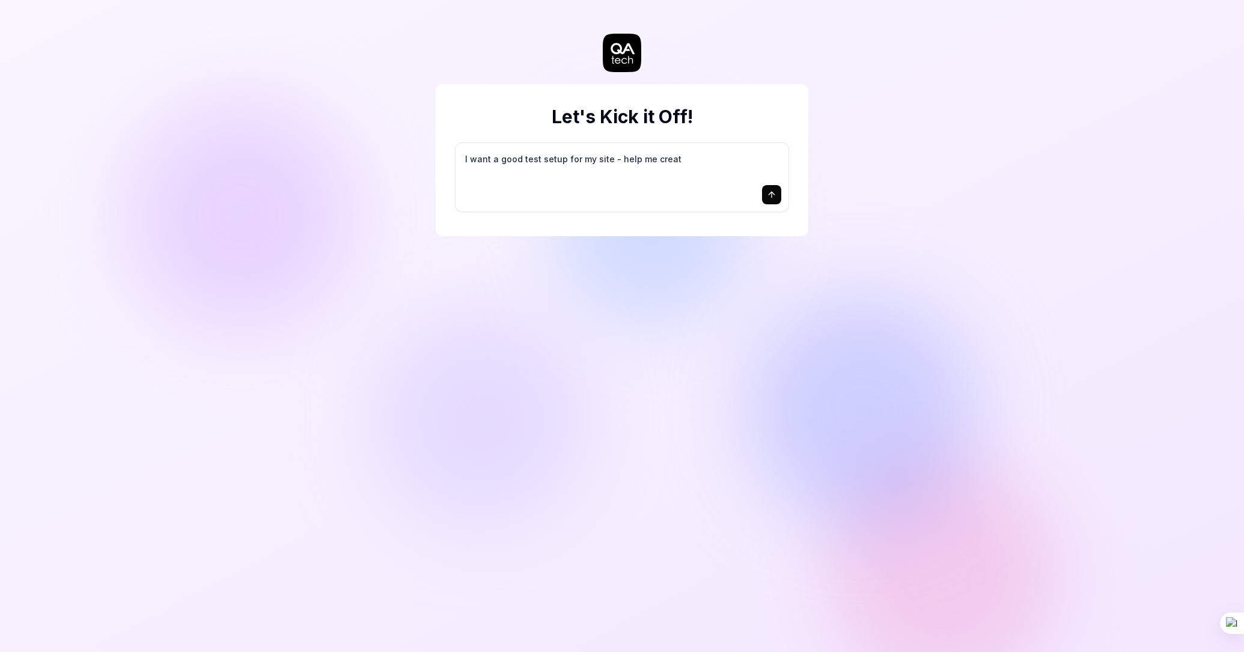
type textarea "I want a good test setup for my site - help me create"
type textarea "*"
type textarea "I want a good test setup for my site - help me create"
type textarea "*"
type textarea "I want a good test setup for my site - help me create t"
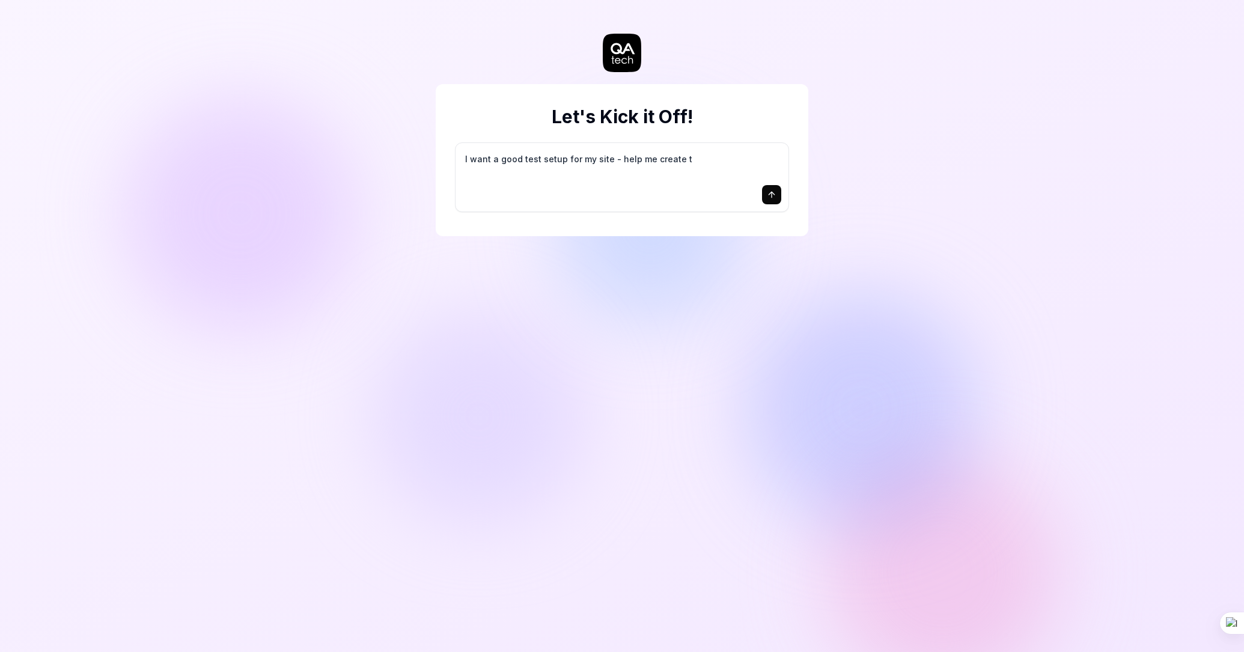
type textarea "*"
type textarea "I want a good test setup for my site - help me create th"
type textarea "*"
type textarea "I want a good test setup for my site - help me create the"
type textarea "*"
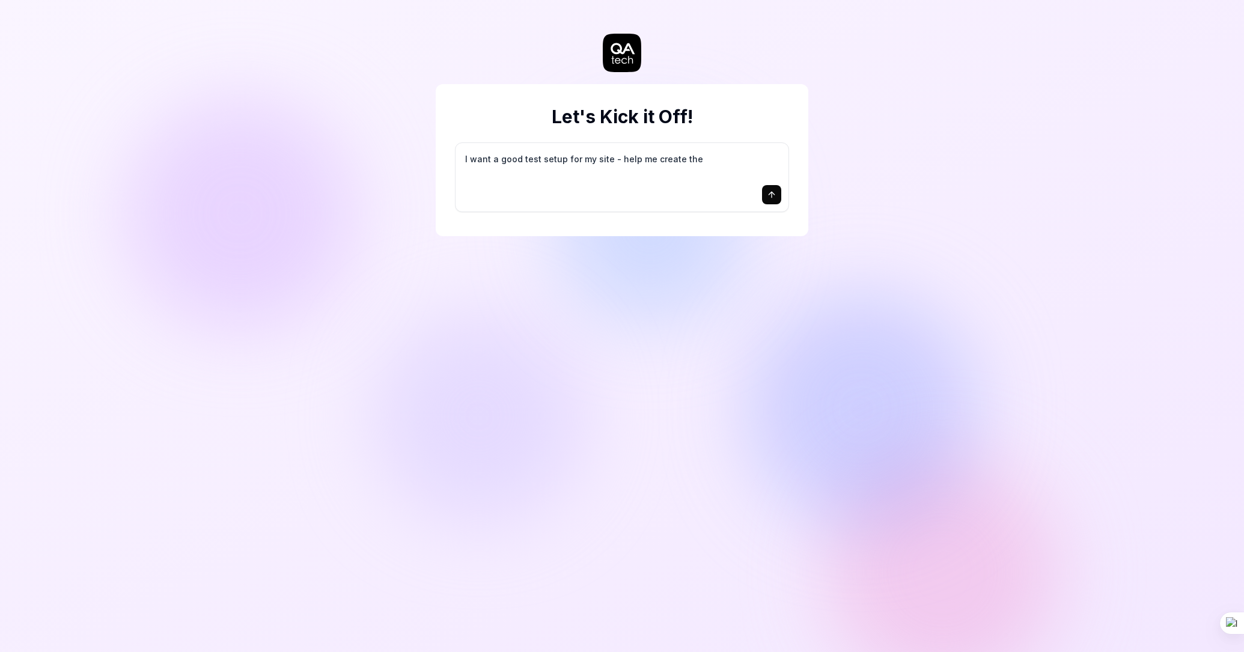
type textarea "I want a good test setup for my site - help me create the"
type textarea "*"
type textarea "I want a good test setup for my site - help me create the f"
type textarea "*"
type textarea "I want a good test setup for my site - help me create the fi"
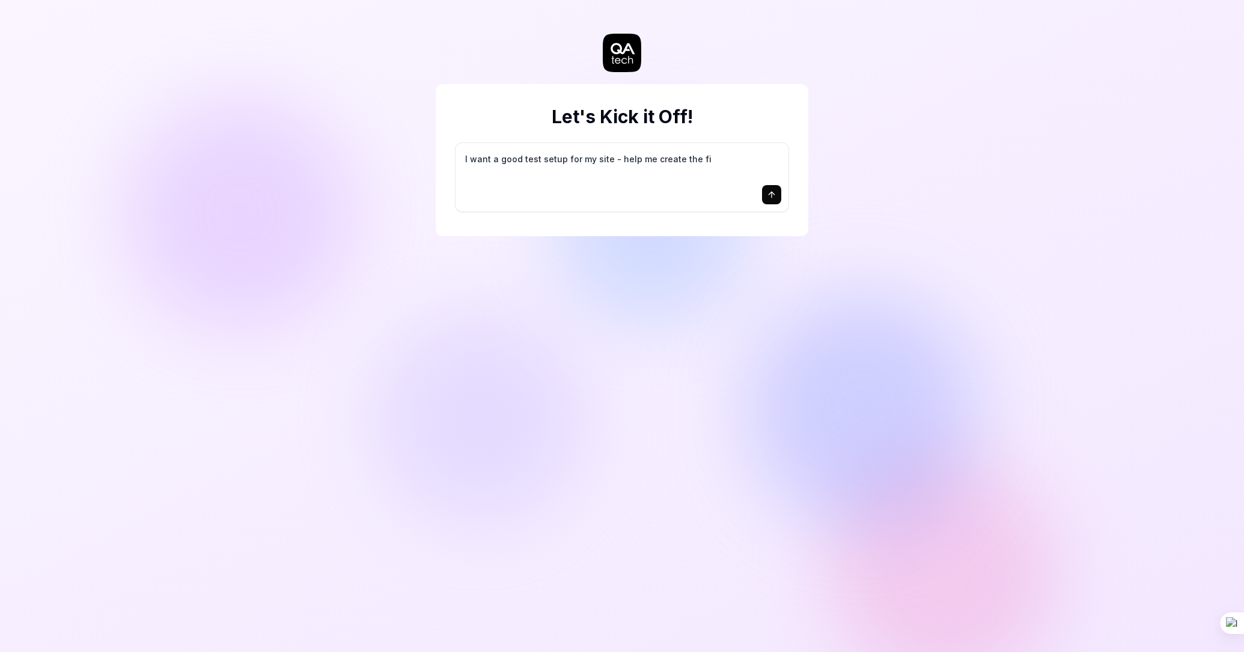
type textarea "*"
type textarea "I want a good test setup for my site - help me create the fir"
type textarea "*"
type textarea "I want a good test setup for my site - help me create the firs"
type textarea "*"
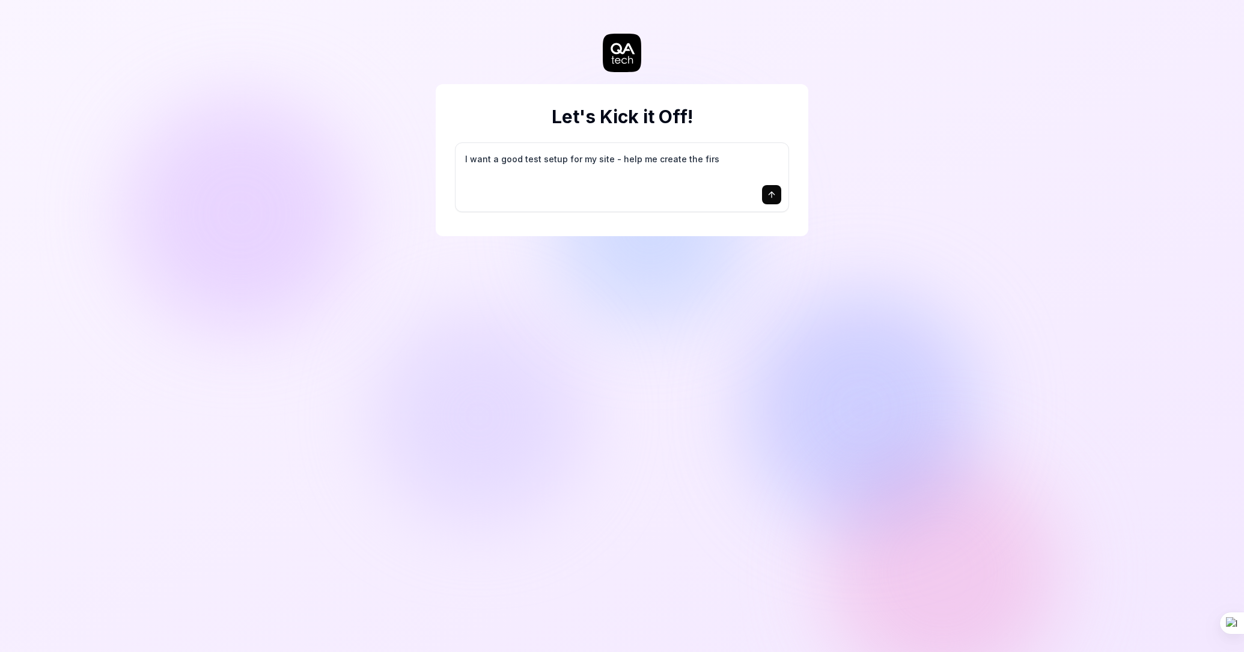
type textarea "I want a good test setup for my site - help me create the first"
type textarea "*"
type textarea "I want a good test setup for my site - help me create the first"
type textarea "*"
type textarea "I want a good test setup for my site - help me create the first 3"
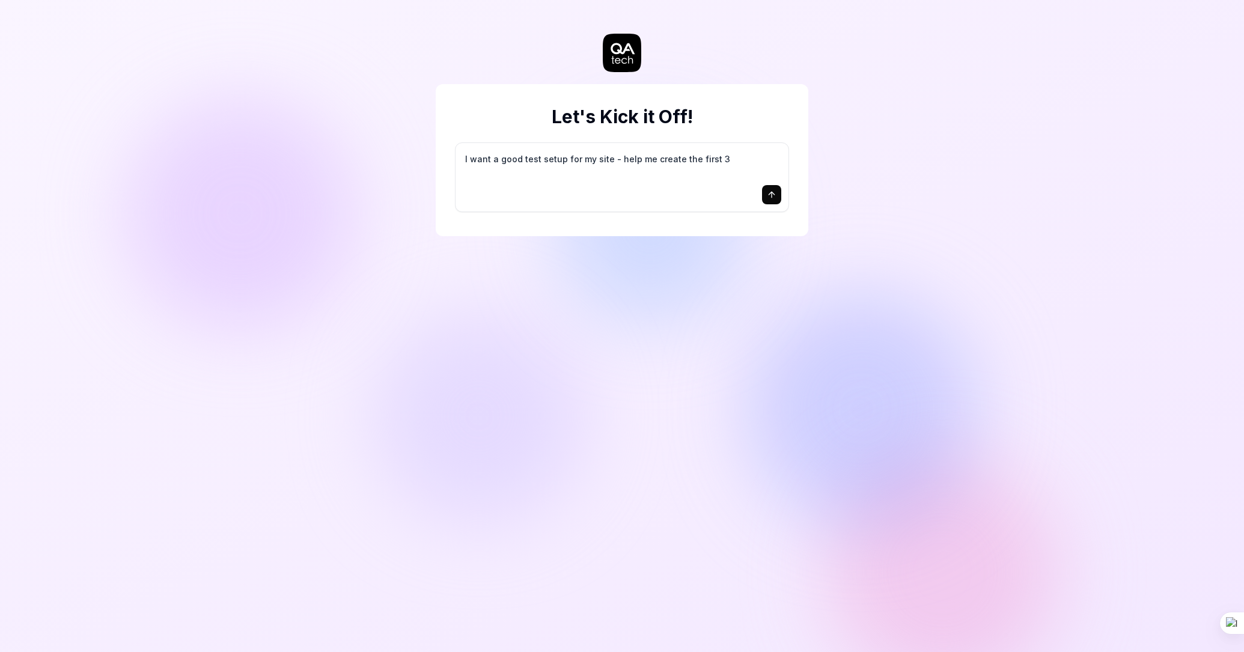
type textarea "*"
type textarea "I want a good test setup for my site - help me create the first 3-"
type textarea "*"
type textarea "I want a good test setup for my site - help me create the first 3-5"
type textarea "*"
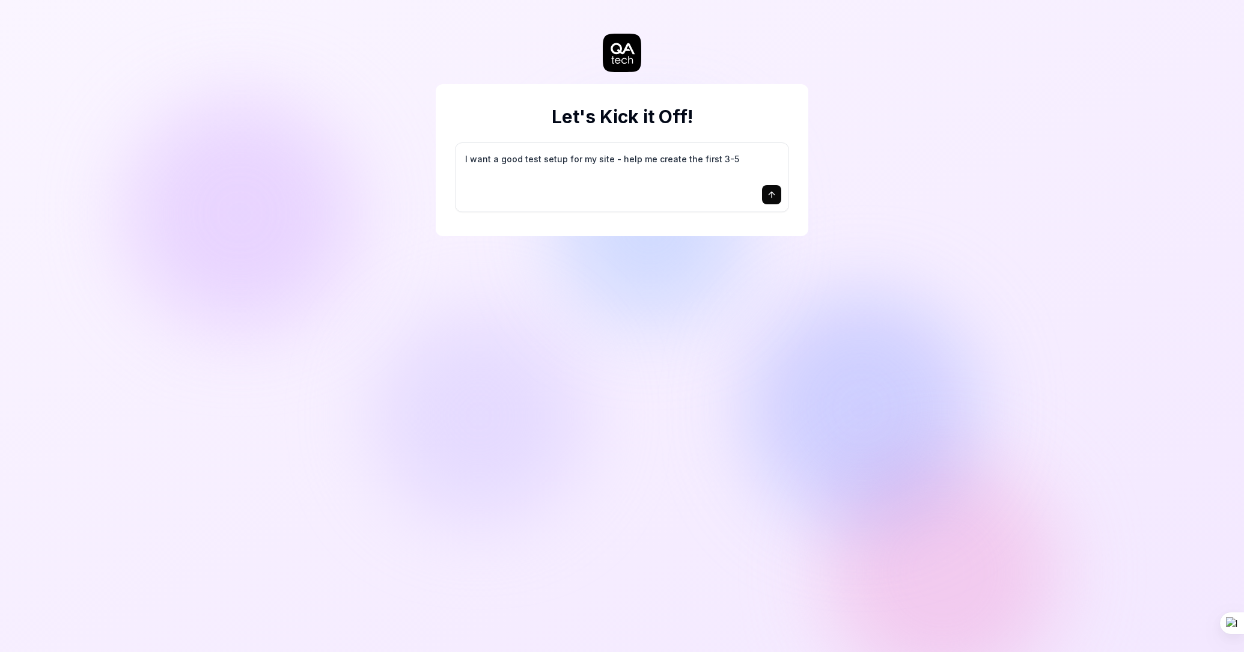
type textarea "I want a good test setup for my site - help me create the first 3-5"
type textarea "*"
type textarea "I want a good test setup for my site - help me create the first 3-5 t"
type textarea "*"
type textarea "I want a good test setup for my site - help me create the first 3-5 te"
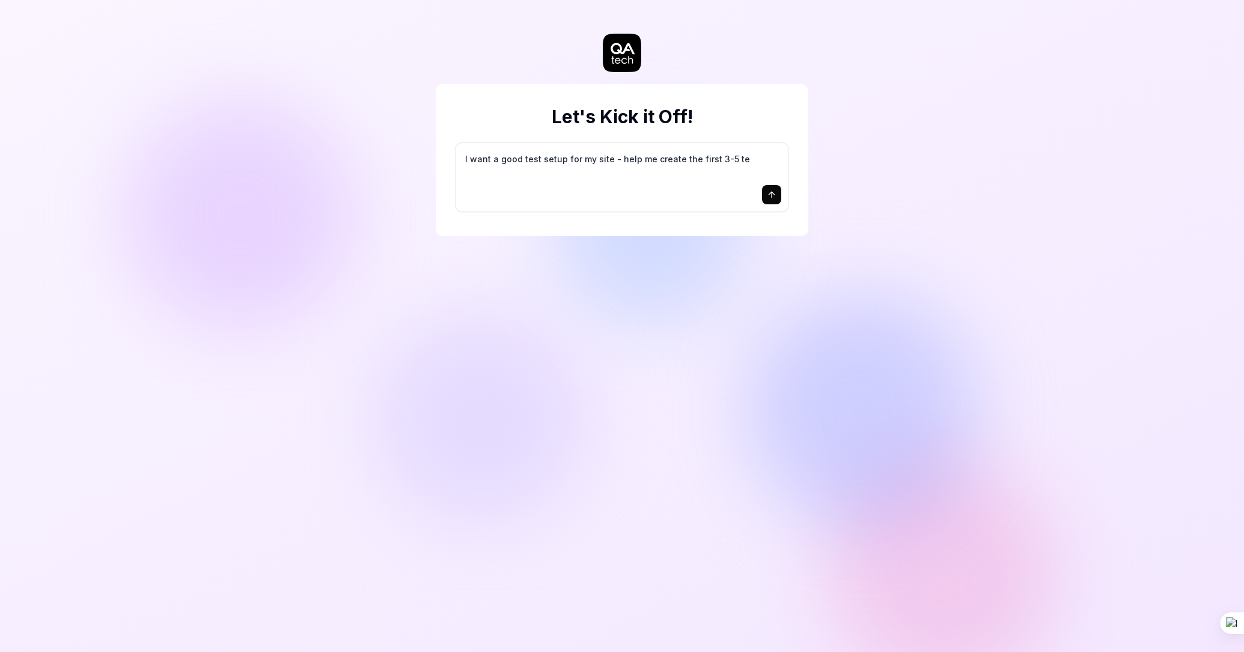
type textarea "*"
type textarea "I want a good test setup for my site - help me create the first 3-5 tes"
type textarea "*"
type textarea "I want a good test setup for my site - help me create the first 3-5 test"
type textarea "*"
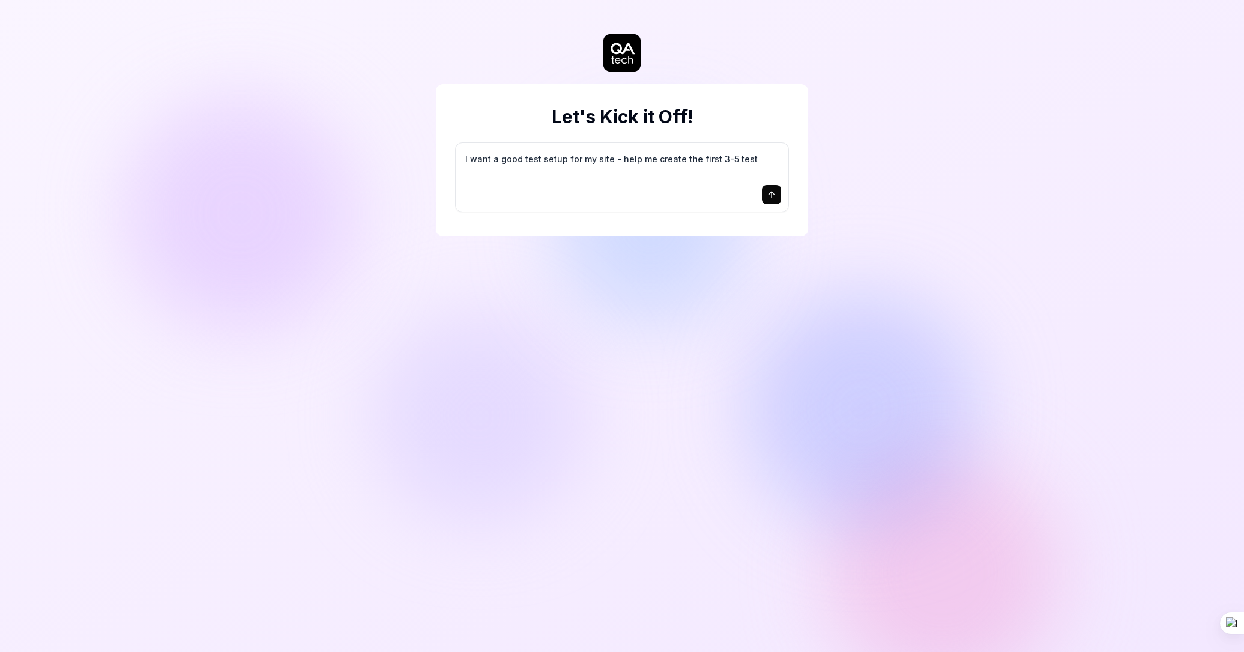
type textarea "I want a good test setup for my site - help me create the first 3-5 test"
type textarea "*"
type textarea "I want a good test setup for my site - help me create the first 3-5 test c"
type textarea "*"
type textarea "I want a good test setup for my site - help me create the first 3-5 test ca"
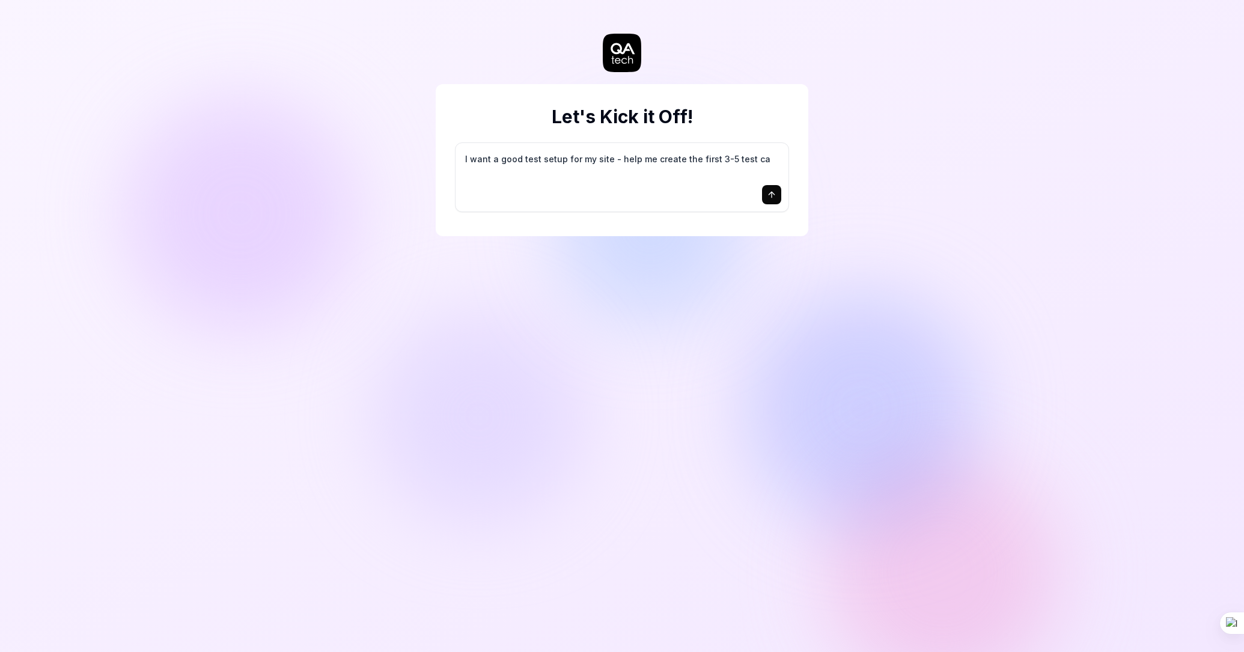
type textarea "*"
type textarea "I want a good test setup for my site - help me create the first 3-5 test cas"
type textarea "*"
type textarea "I want a good test setup for my site - help me create the first 3-5 test case"
type textarea "*"
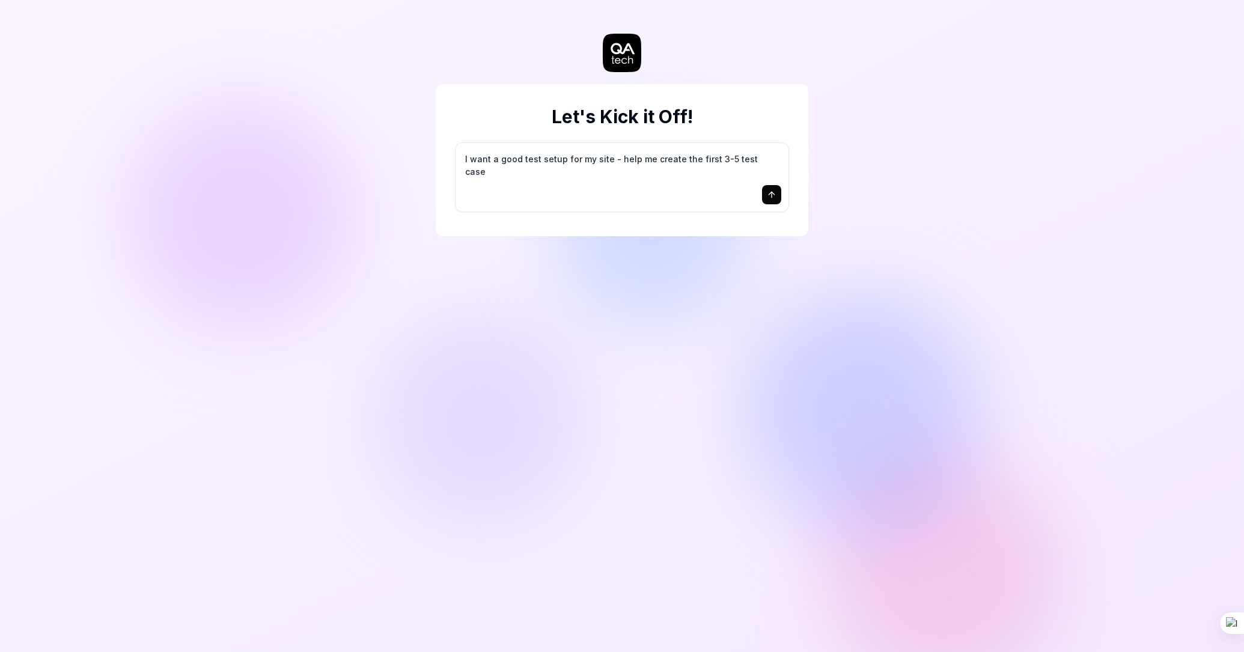
type textarea "I want a good test setup for my site - help me create the first 3-5 test cases"
click at [768, 196] on icon "submit" at bounding box center [772, 195] width 10 height 10
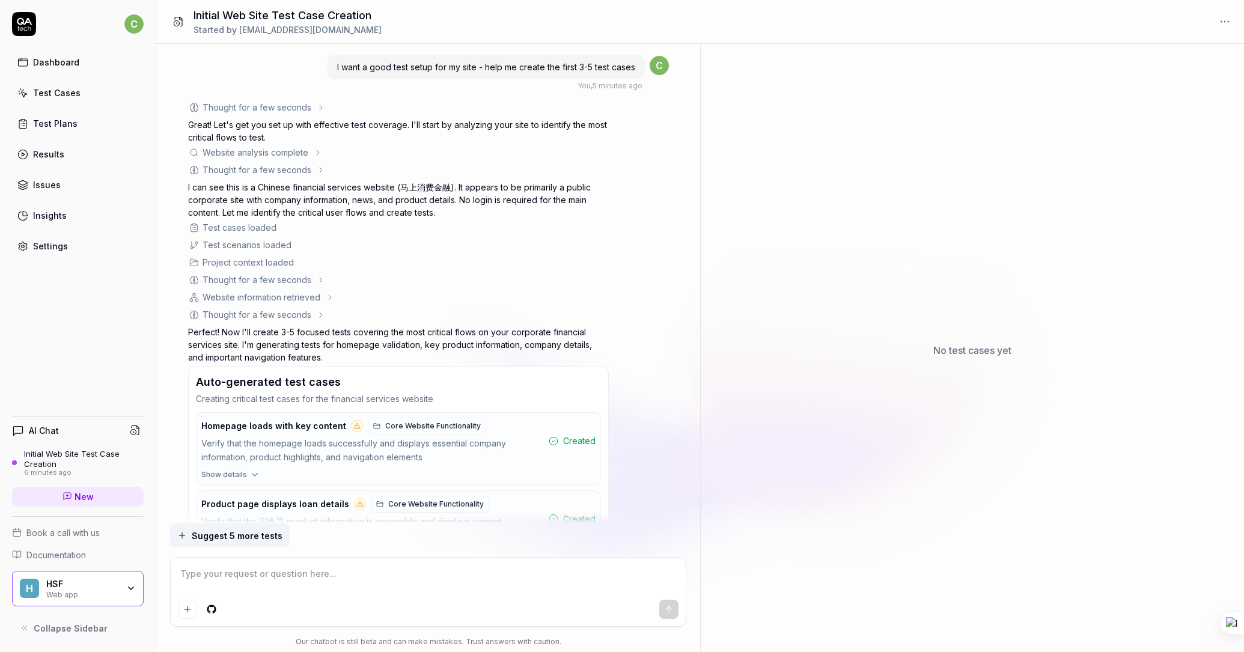
click at [643, 268] on div "Thought for a few seconds The user wants help setting up test cases for their s…" at bounding box center [428, 461] width 481 height 721
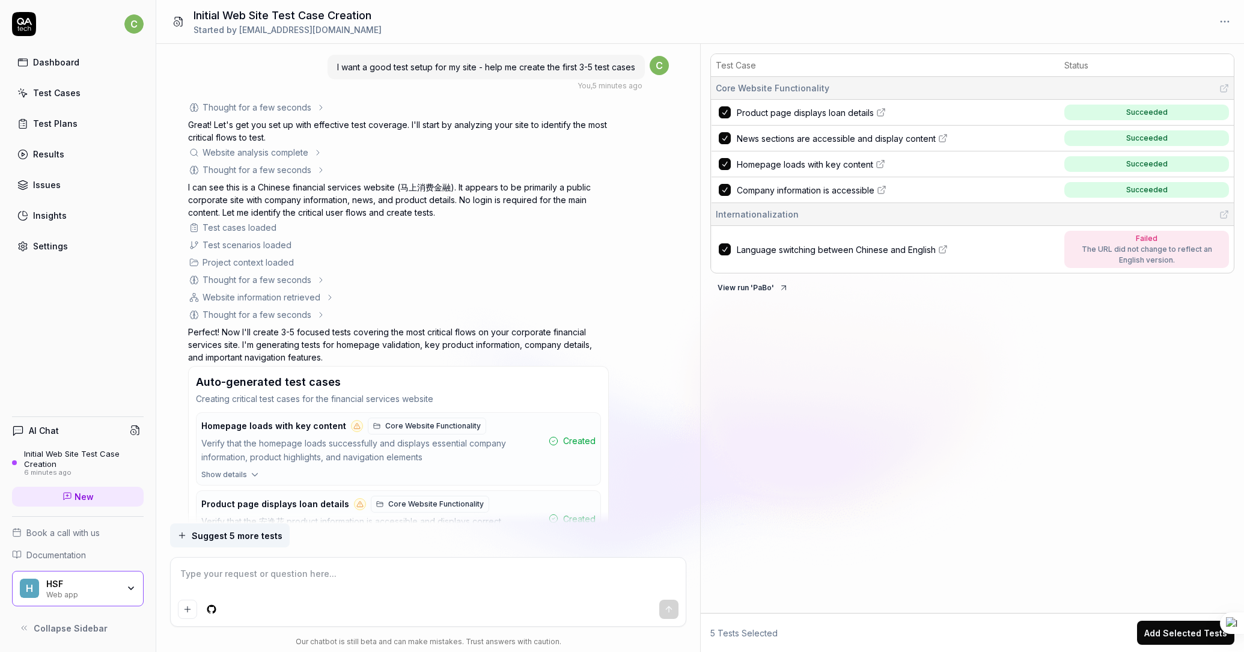
click at [881, 114] on icon at bounding box center [881, 113] width 10 height 10
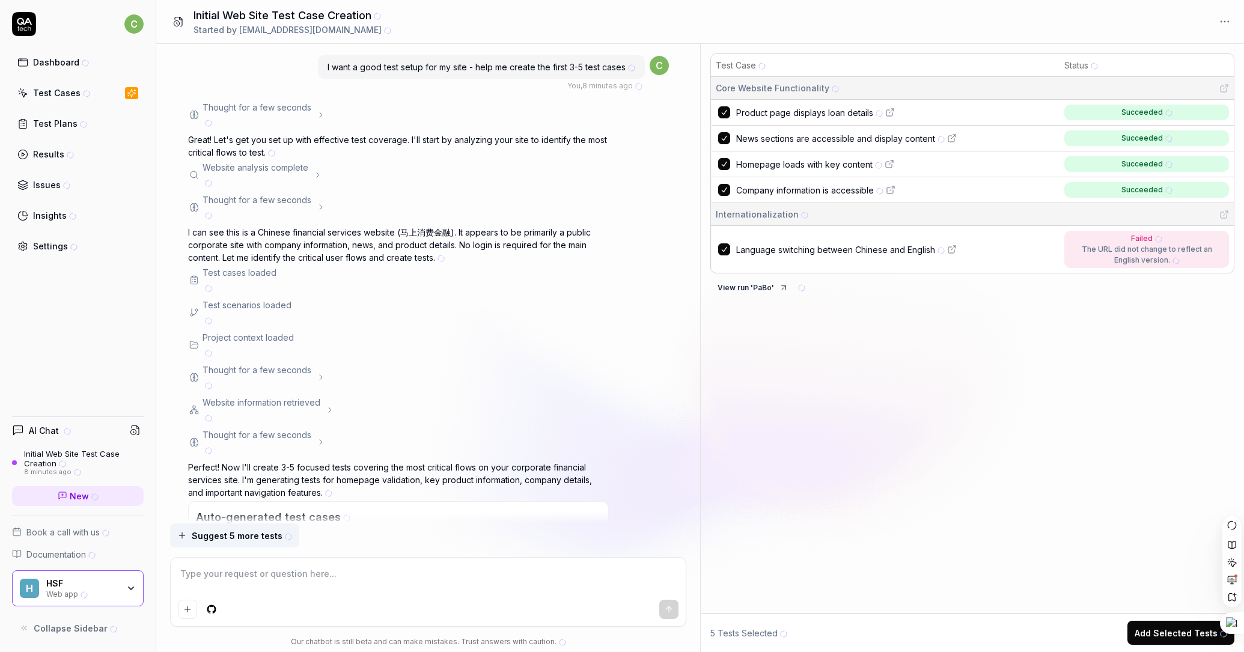
click at [673, 252] on div "I want a good test setup for my site - help me create the first 3-5 test cases …" at bounding box center [428, 284] width 544 height 480
click at [469, 176] on div "Website analysis complete" at bounding box center [398, 175] width 421 height 28
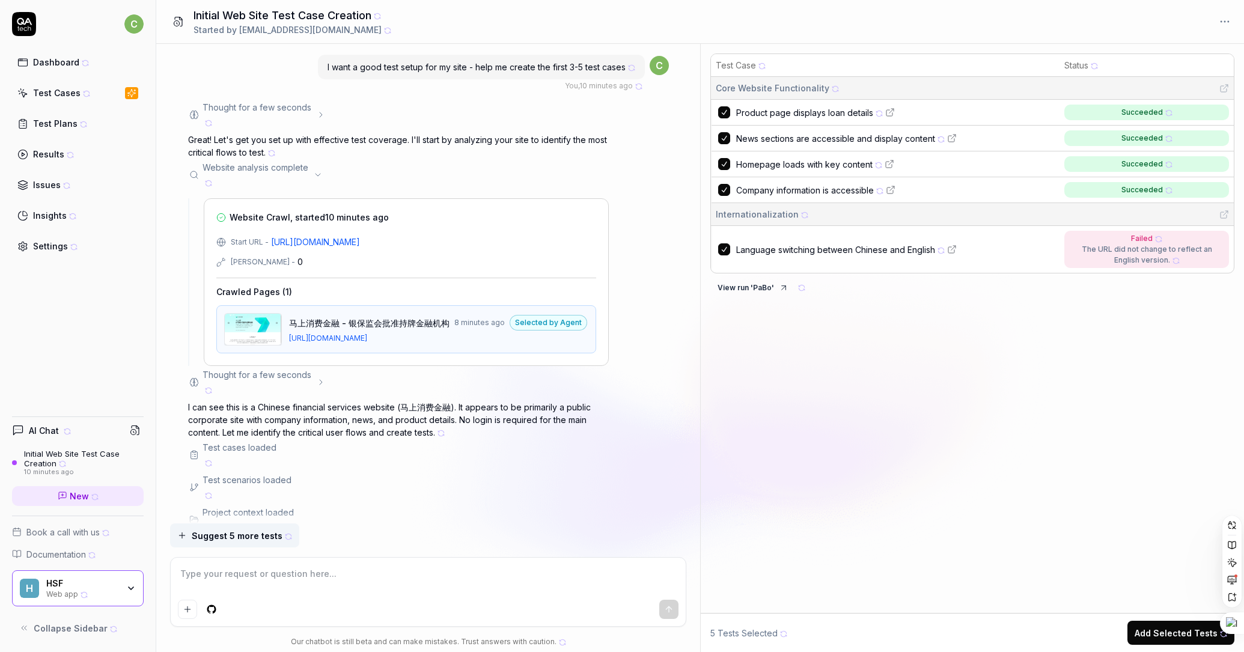
click at [469, 176] on div "Website analysis complete" at bounding box center [398, 175] width 421 height 28
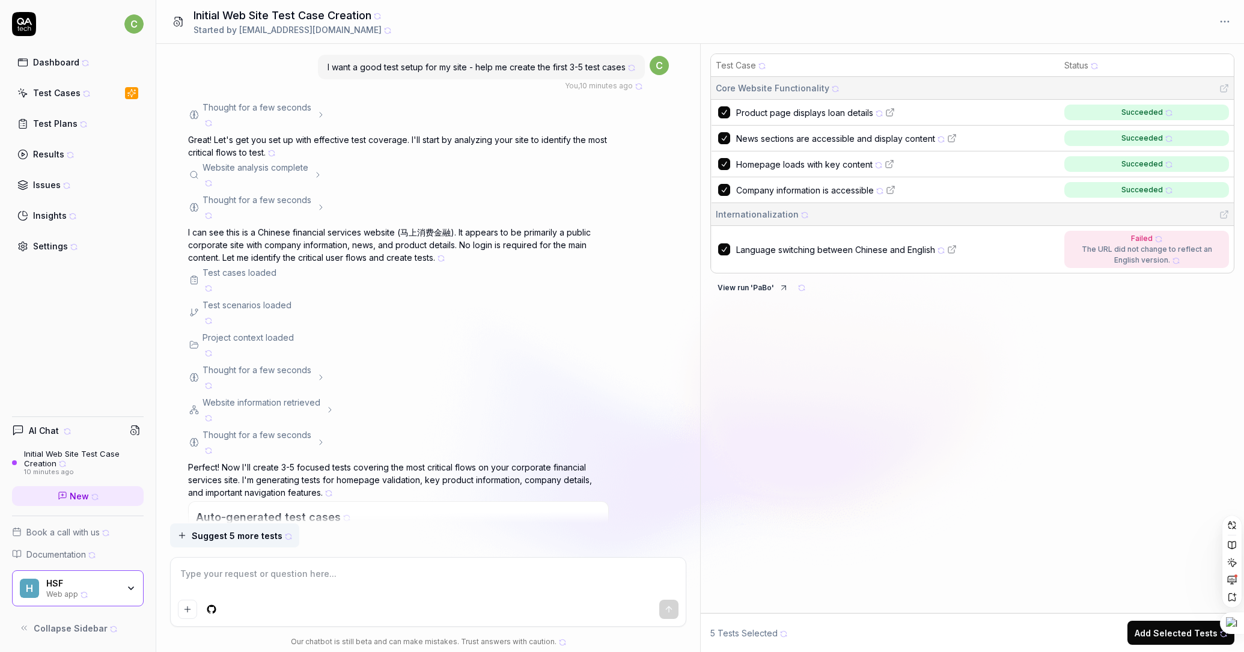
type textarea "*"
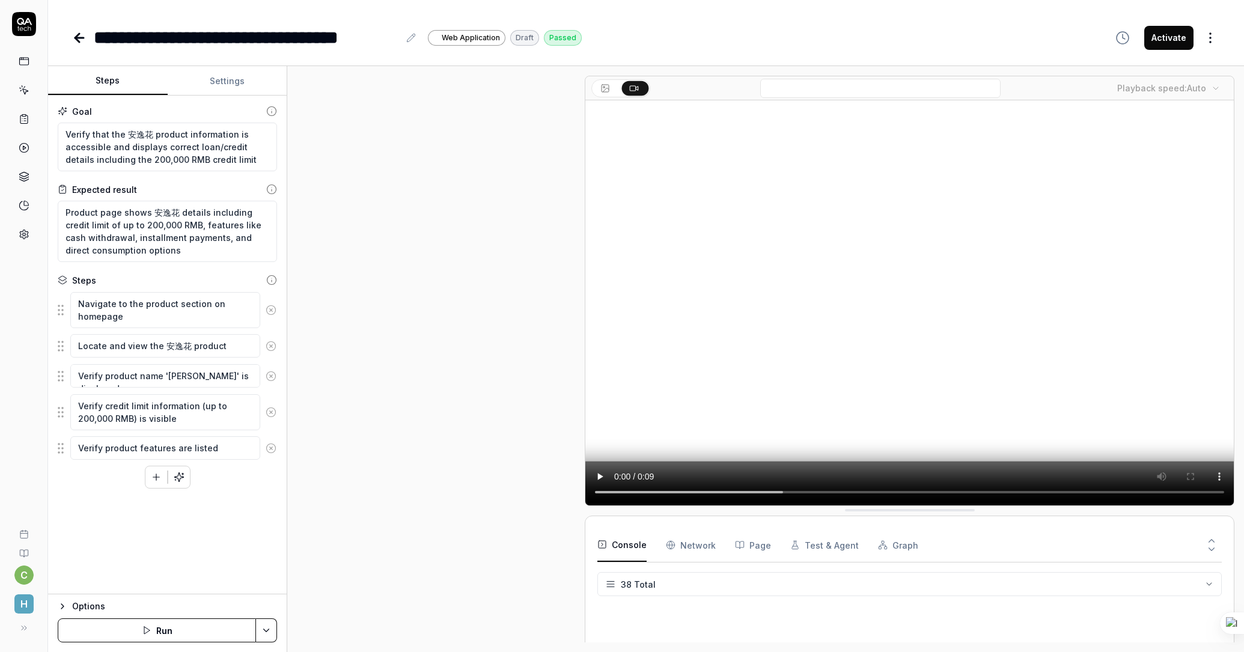
scroll to position [830, 0]
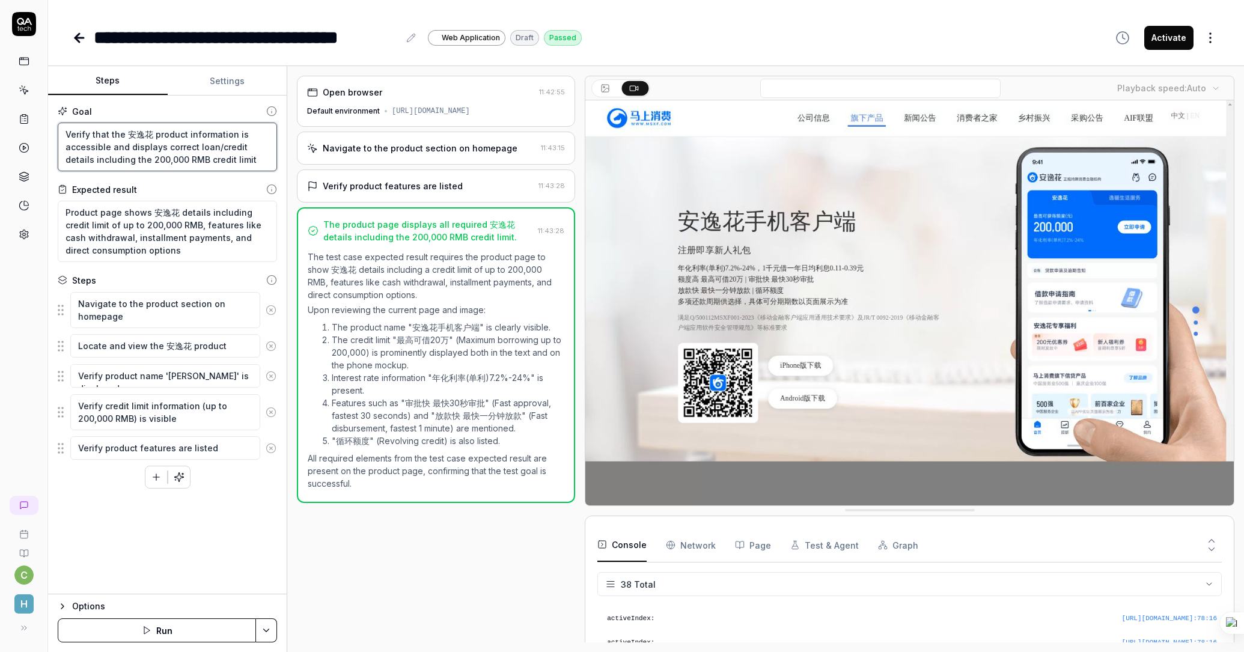
drag, startPoint x: 81, startPoint y: 138, endPoint x: 243, endPoint y: 157, distance: 164.1
click at [243, 157] on textarea "Verify that the 安逸花 product information is accessible and displays correct loan…" at bounding box center [167, 147] width 219 height 49
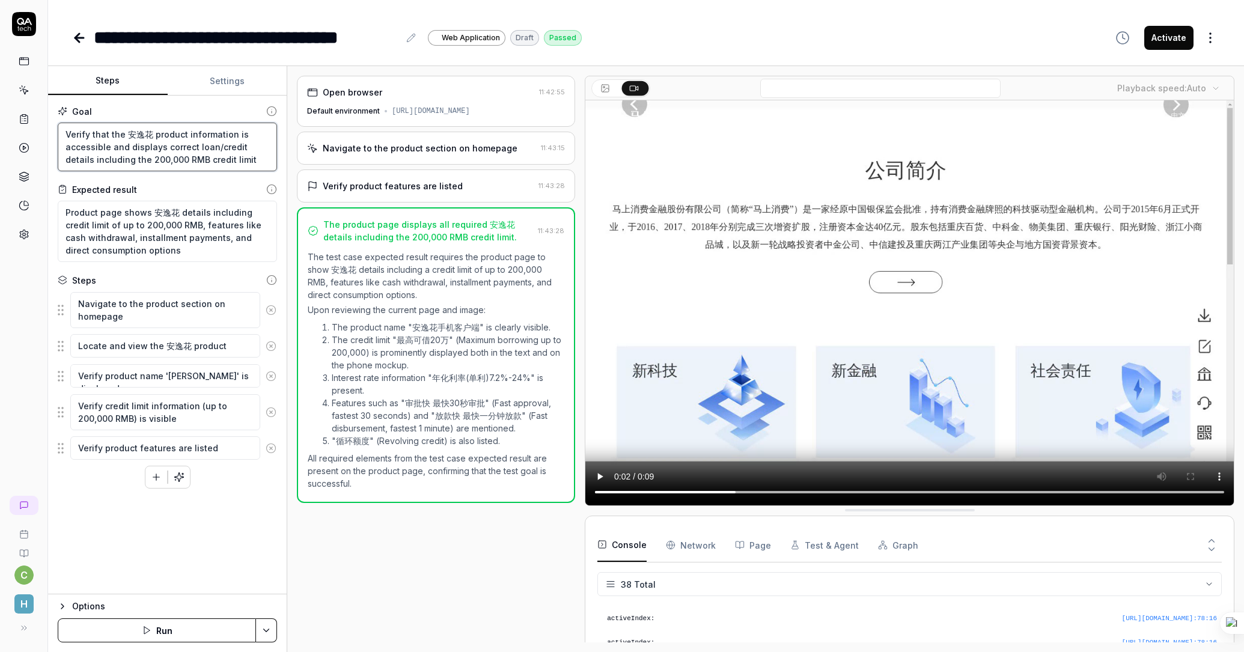
click at [239, 162] on textarea "Verify that the 安逸花 product information is accessible and displays correct loan…" at bounding box center [167, 147] width 219 height 49
drag, startPoint x: 70, startPoint y: 216, endPoint x: 245, endPoint y: 249, distance: 178.0
click at [245, 249] on textarea "Product page shows 安逸花 details including credit limit of up to 200,000 RMB, fea…" at bounding box center [167, 231] width 219 height 61
type textarea "*"
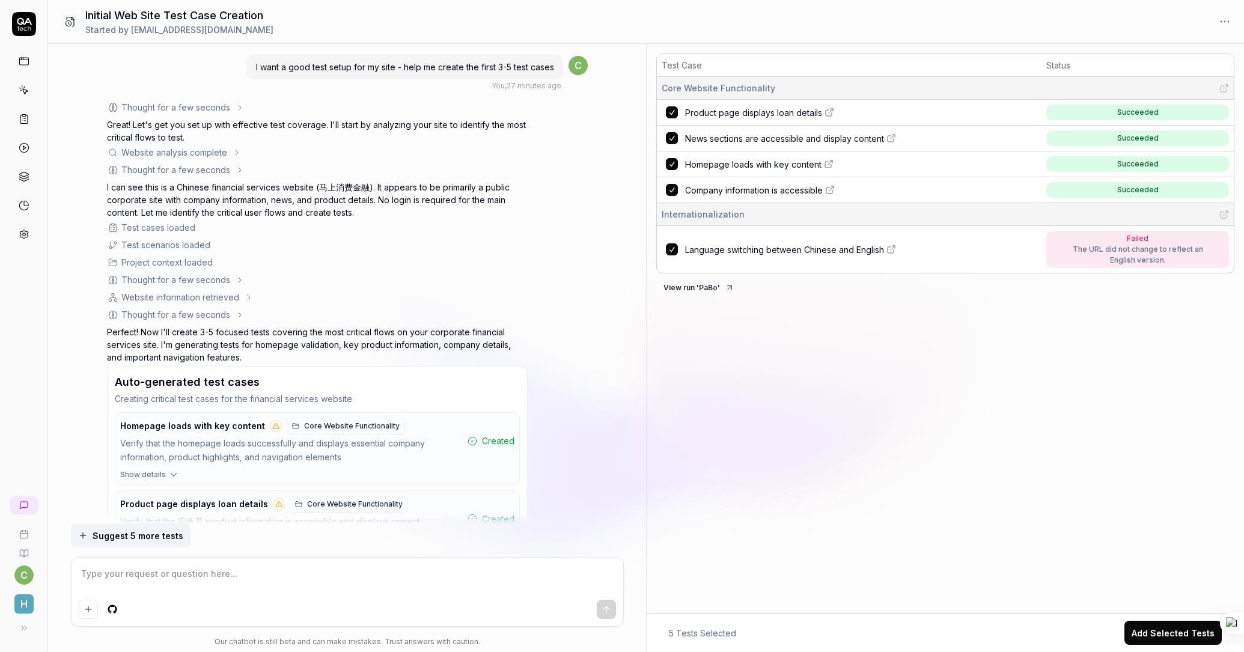
click at [136, 231] on div "Test cases loaded" at bounding box center [158, 227] width 74 height 13
click at [115, 225] on icon at bounding box center [112, 227] width 7 height 7
click at [141, 229] on div "Test cases loaded" at bounding box center [158, 227] width 74 height 13
click at [201, 229] on div "Test cases loaded" at bounding box center [317, 227] width 421 height 13
click at [239, 283] on icon at bounding box center [240, 280] width 10 height 10
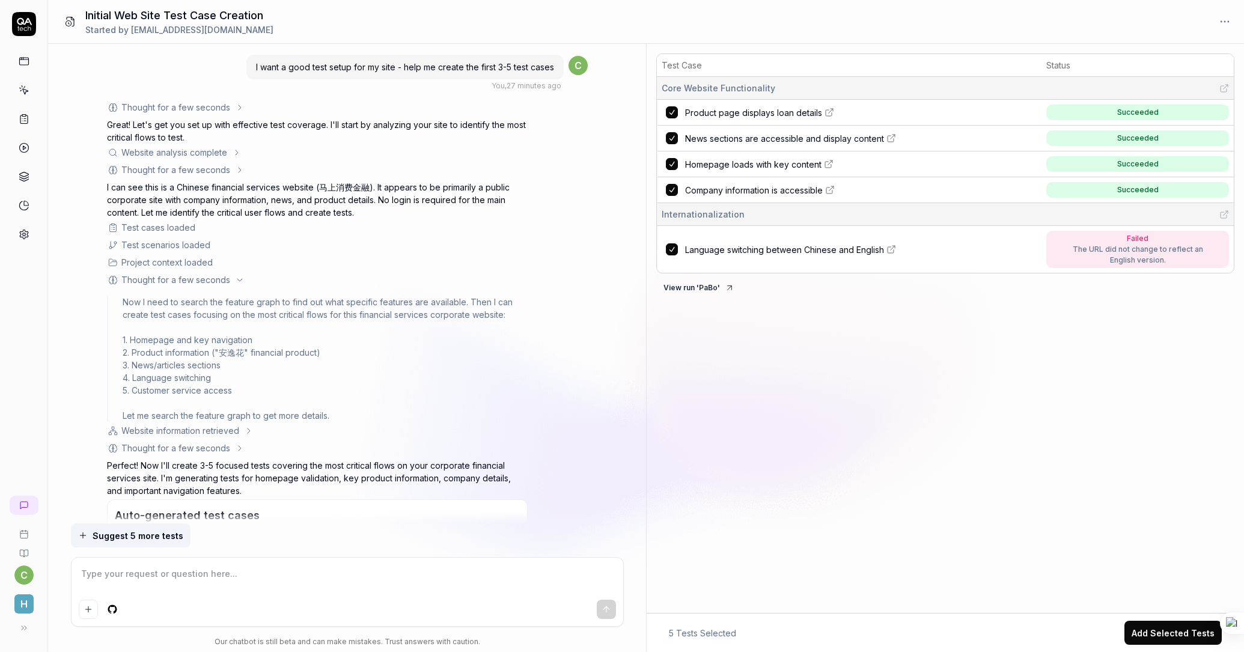
click at [254, 433] on icon at bounding box center [249, 431] width 10 height 10
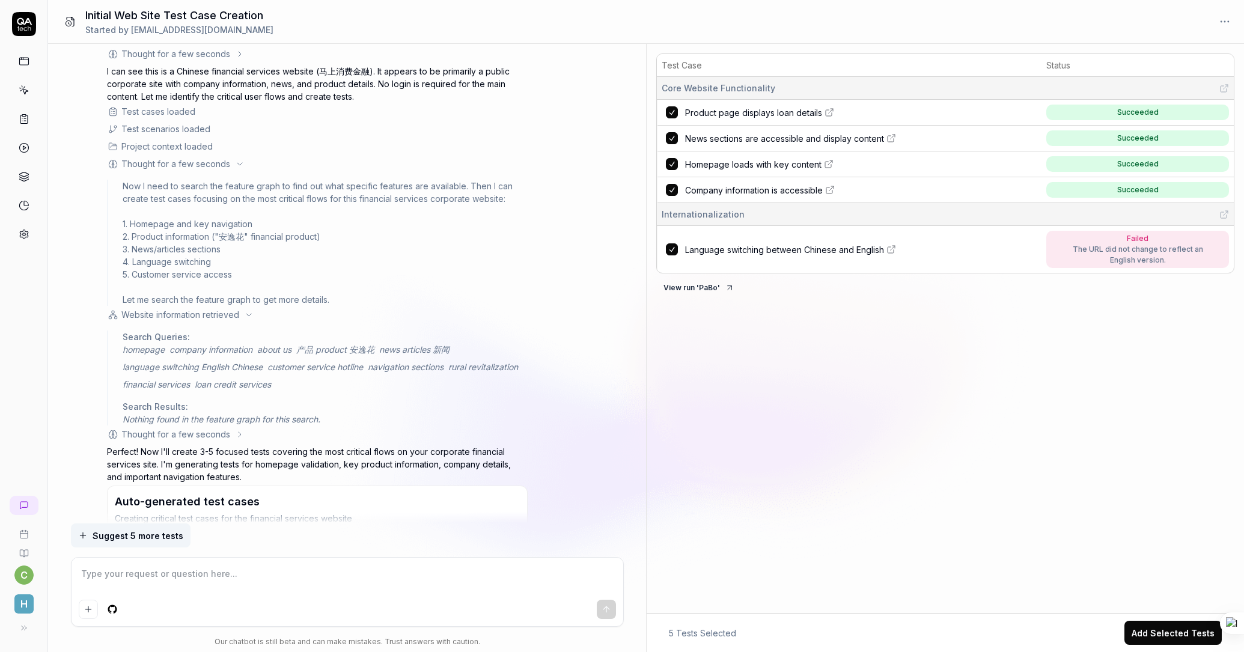
scroll to position [134, 0]
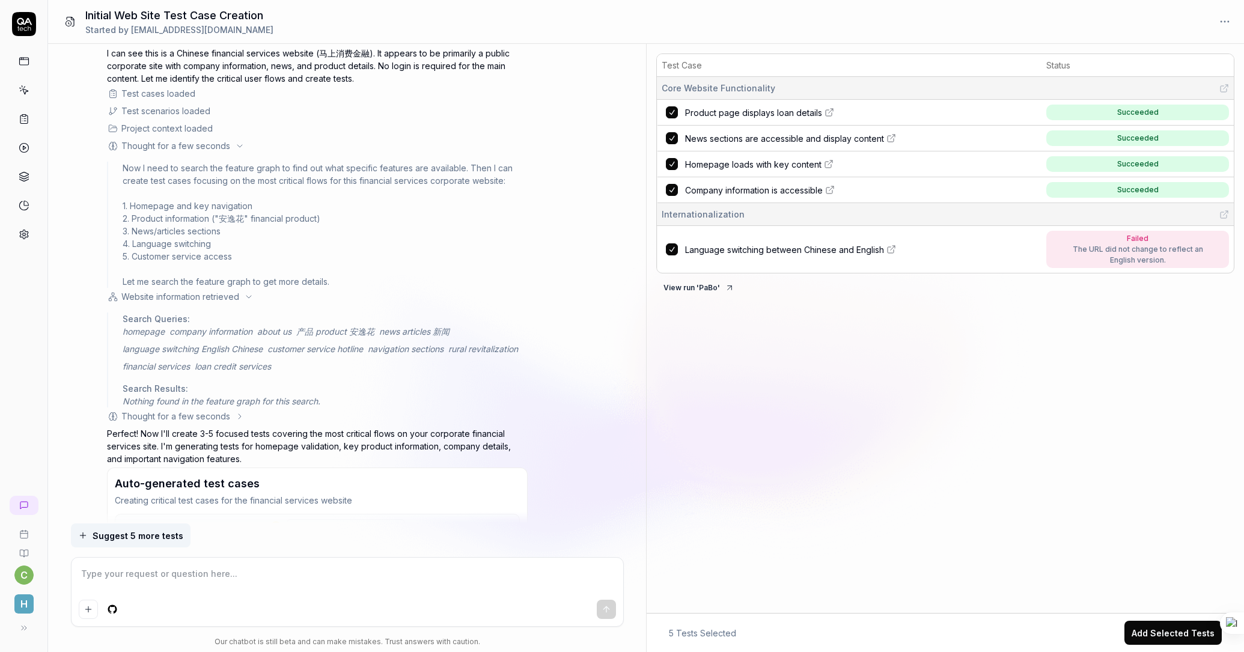
click at [243, 418] on icon at bounding box center [240, 417] width 10 height 10
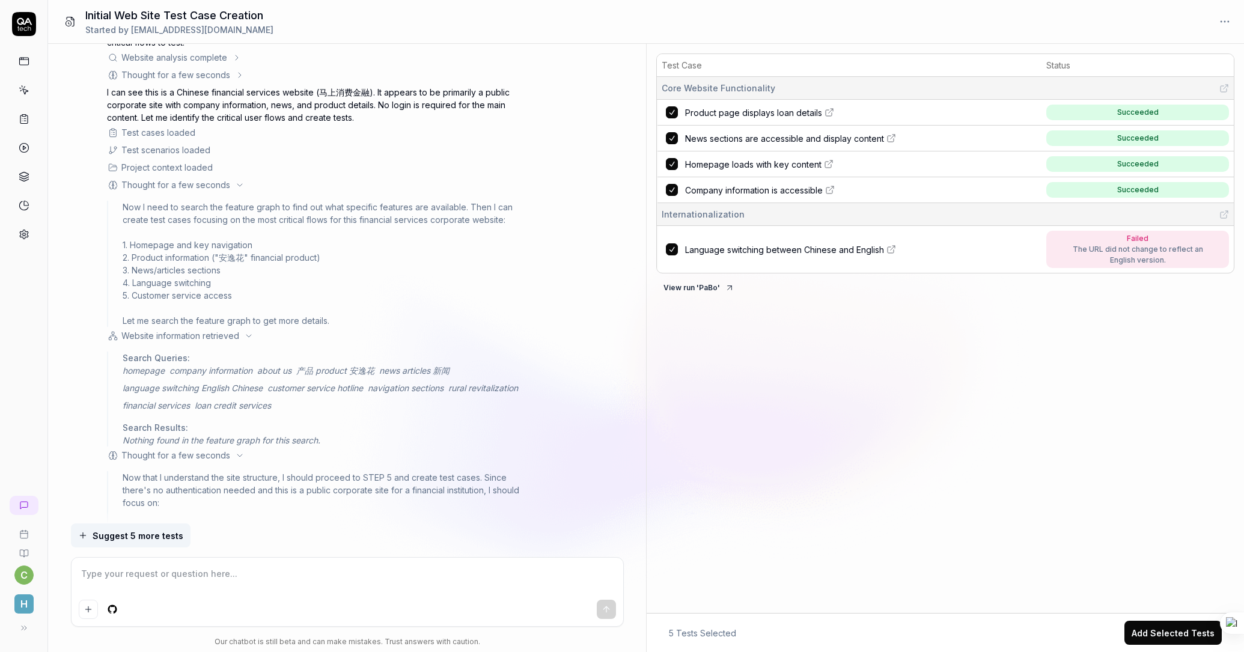
scroll to position [0, 0]
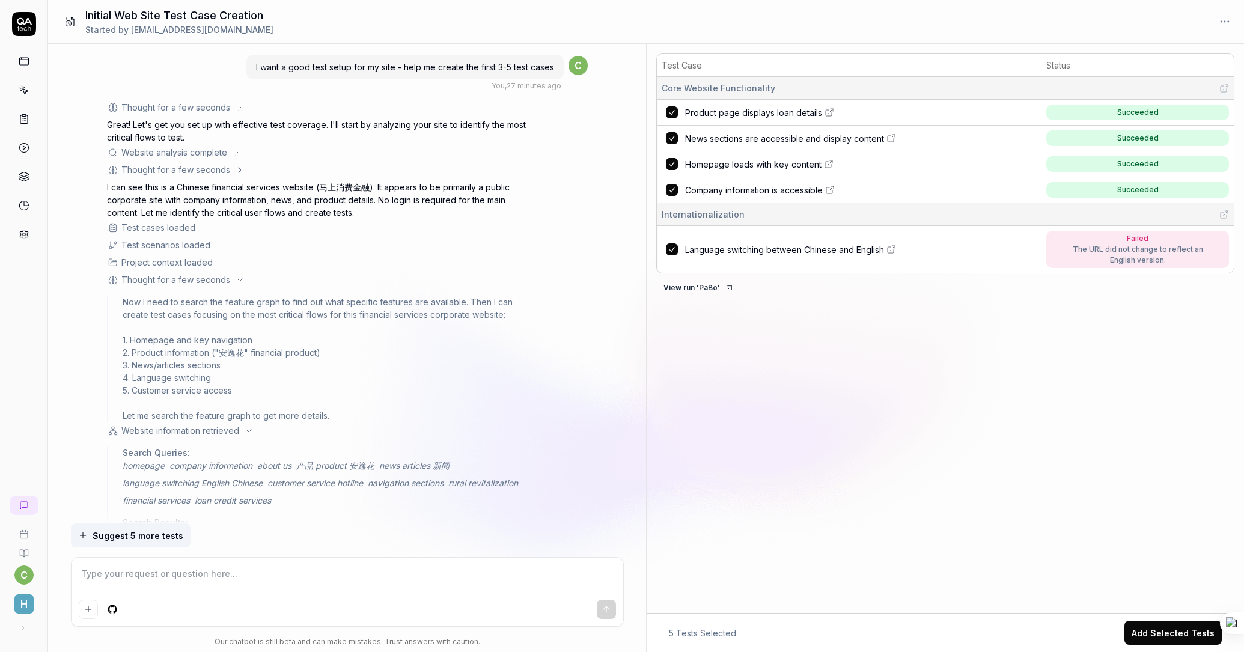
click at [240, 153] on icon at bounding box center [237, 153] width 10 height 10
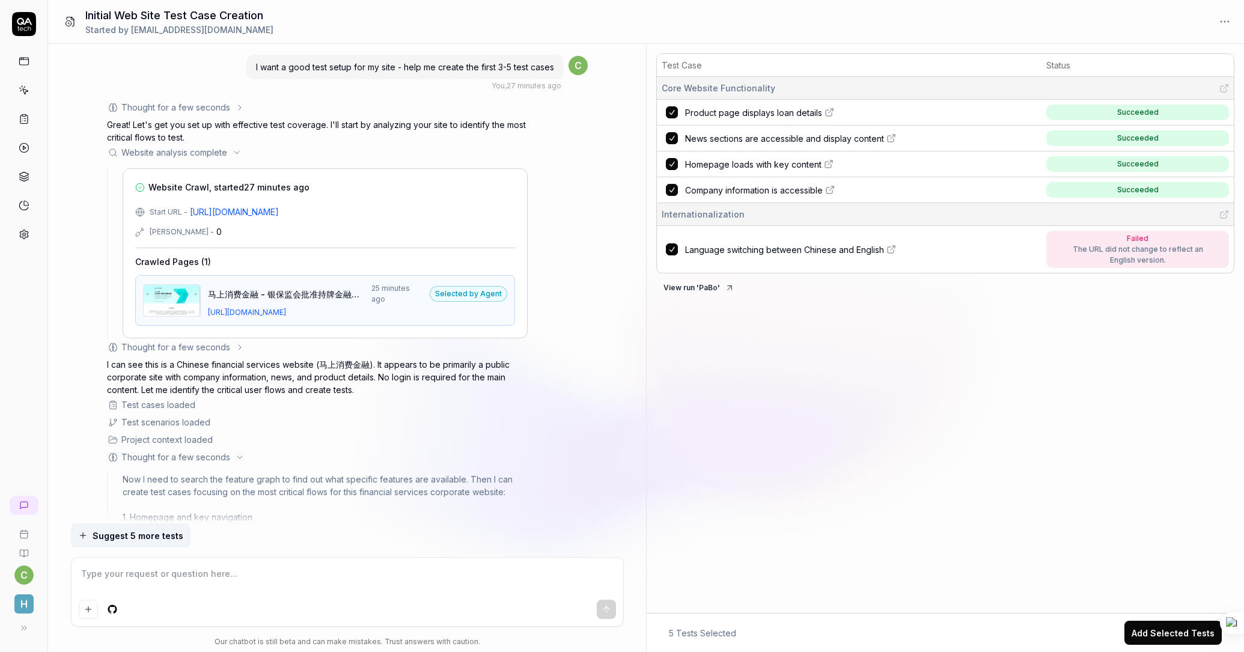
click at [240, 347] on icon at bounding box center [240, 348] width 10 height 10
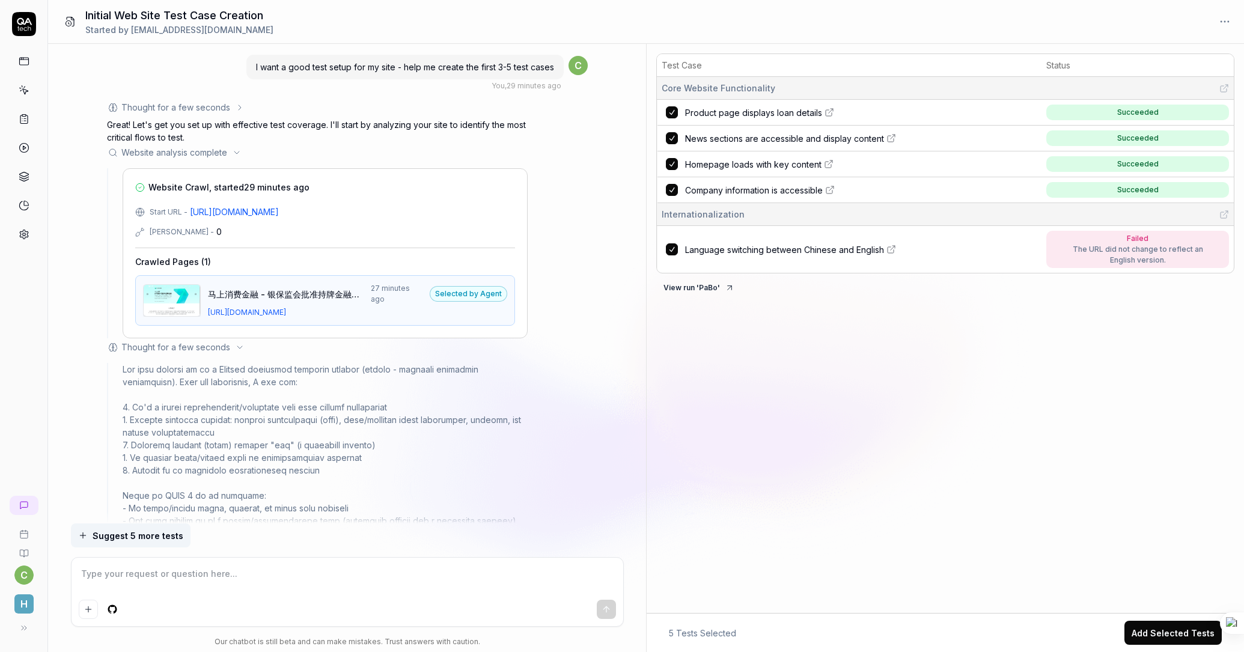
click at [890, 142] on icon at bounding box center [892, 138] width 10 height 10
type textarea "*"
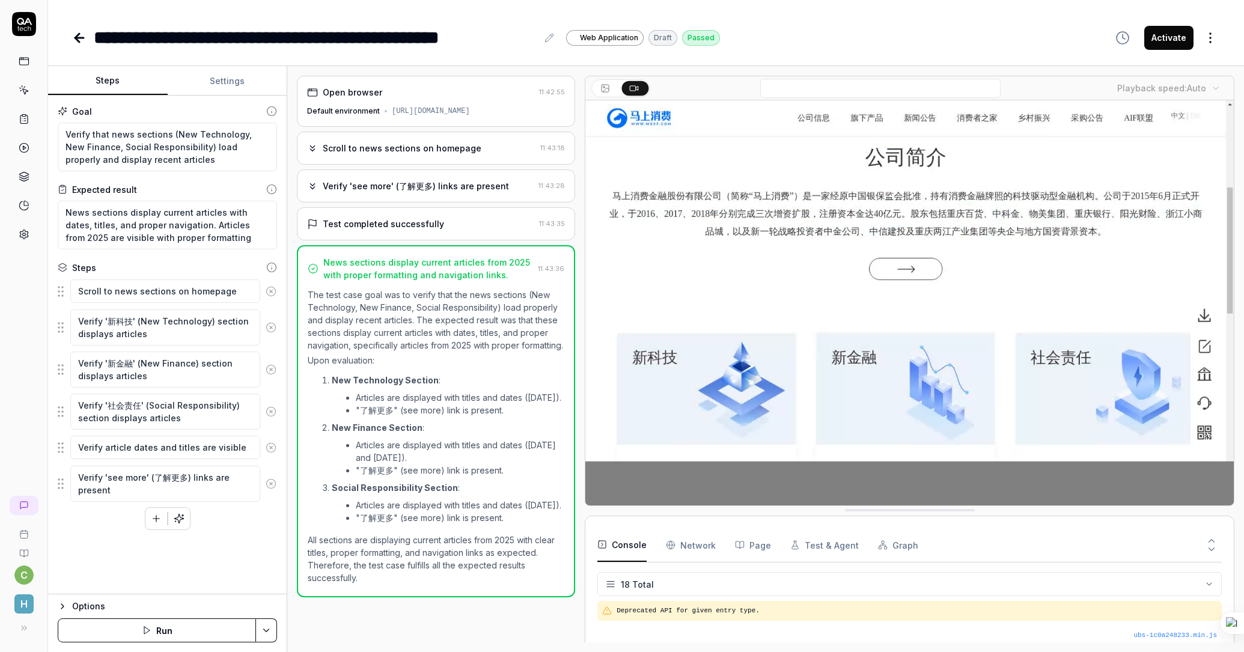
scroll to position [371, 0]
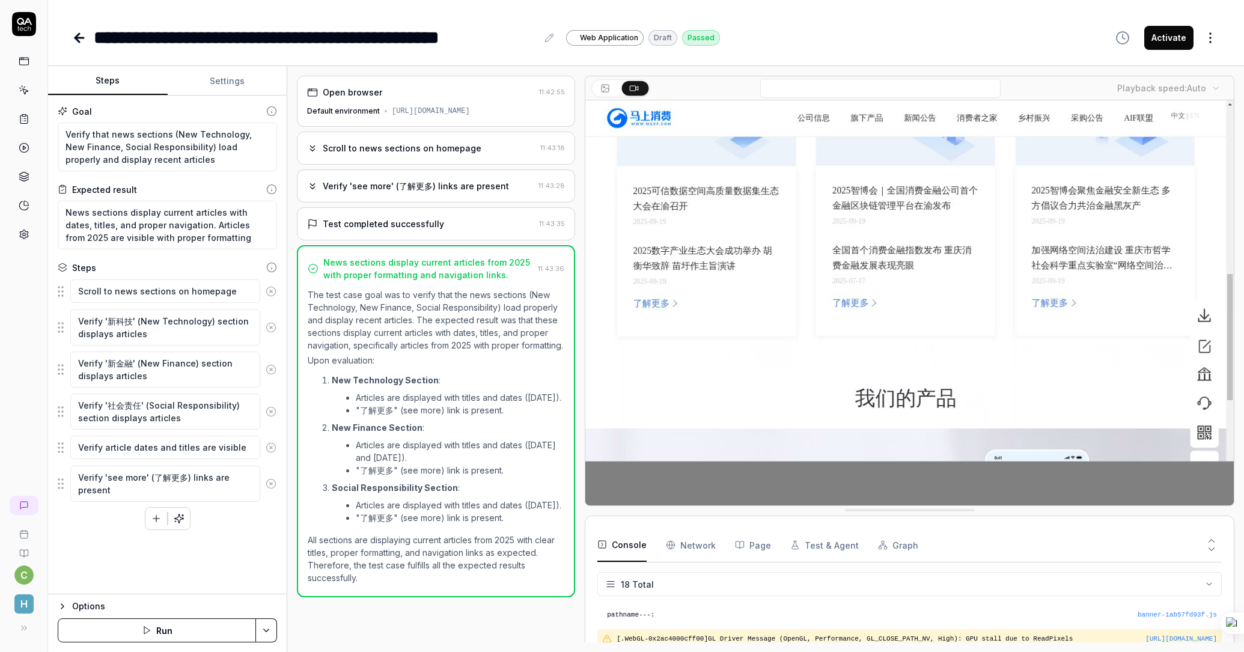
type textarea "*"
